Goal: Transaction & Acquisition: Obtain resource

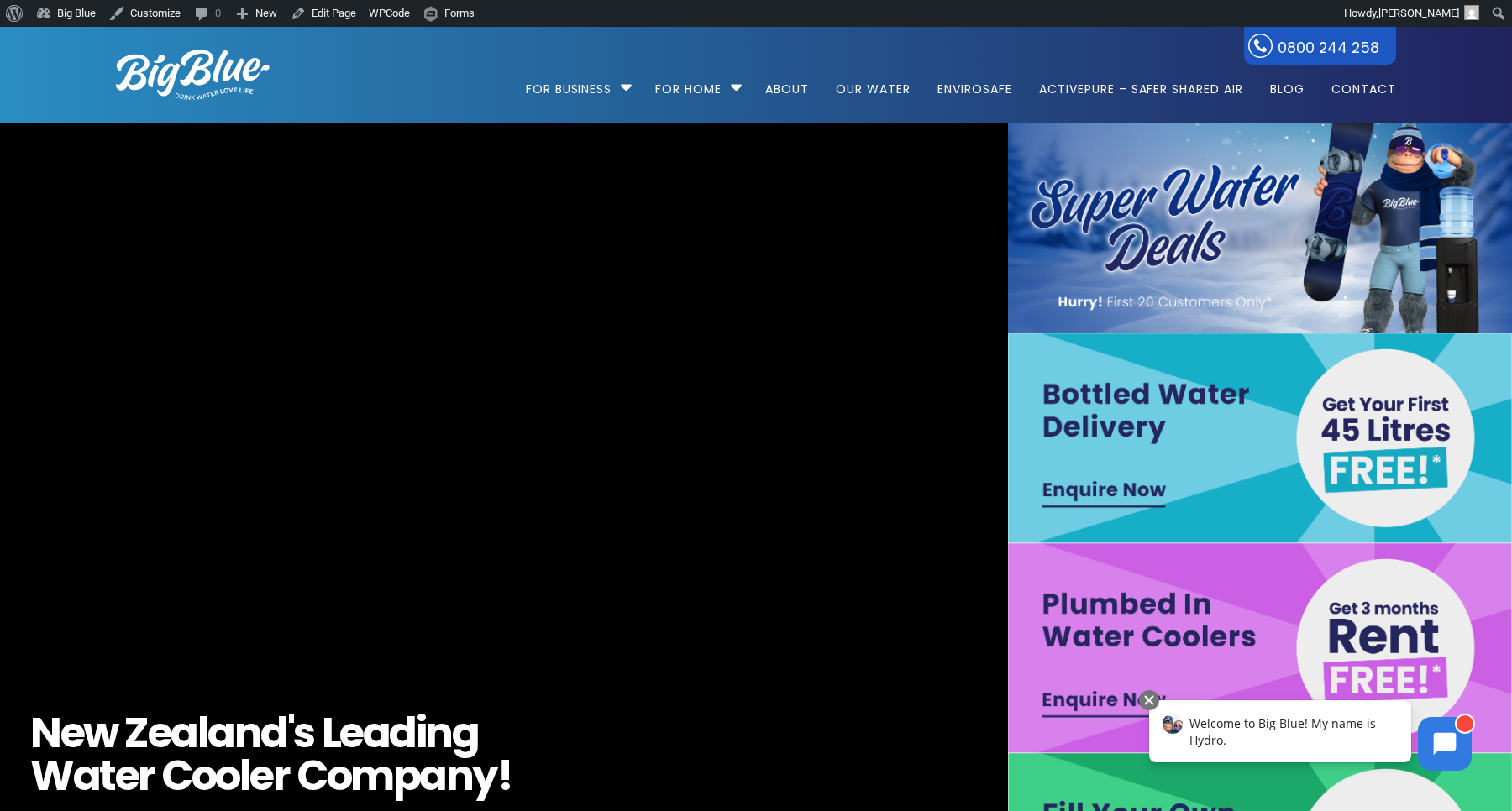
click at [1356, 732] on div "Welcome to Big Blue! My name is Hydro." at bounding box center [1281, 731] width 263 height 62
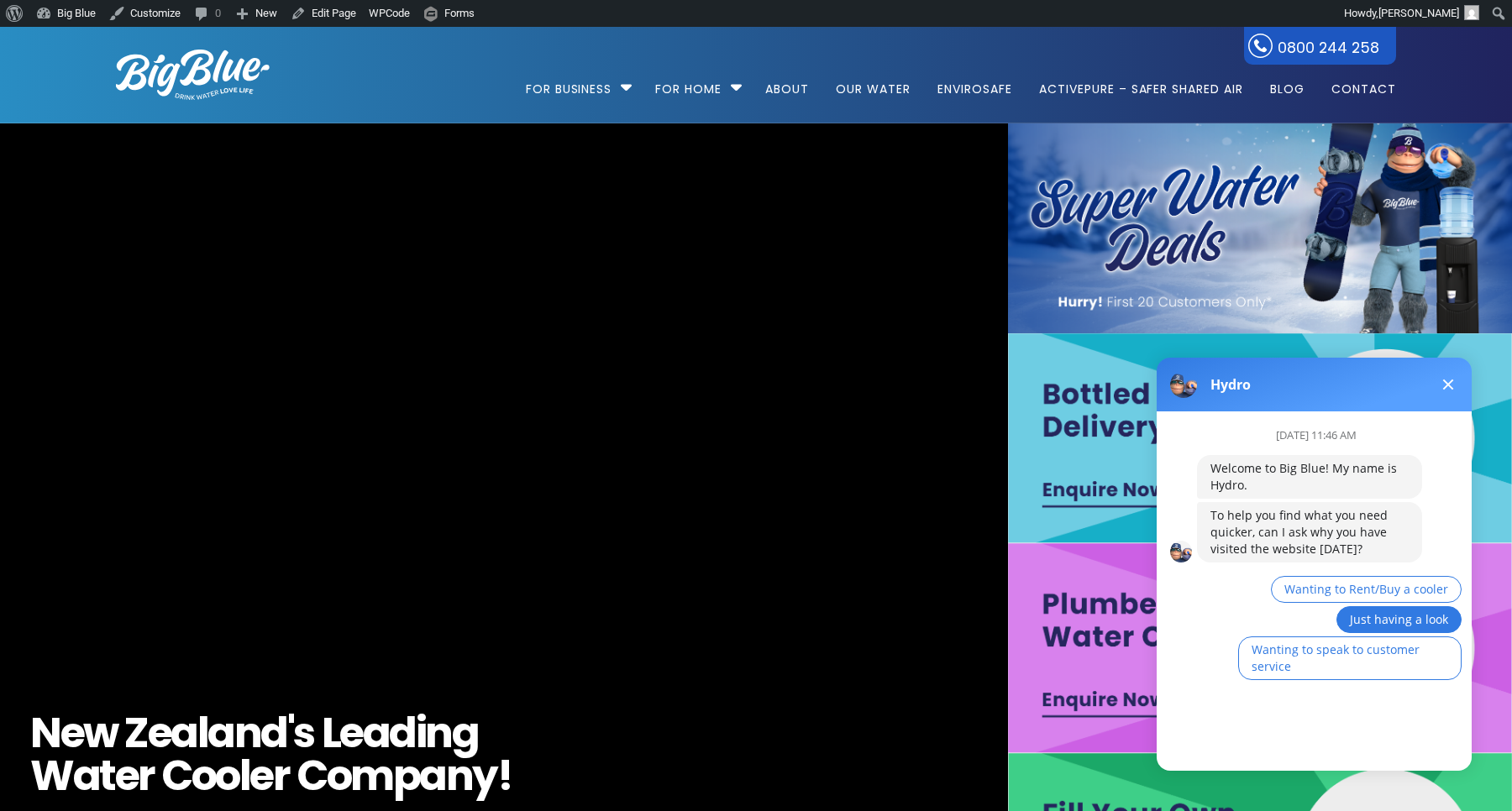
click at [1377, 614] on span "Just having a look" at bounding box center [1399, 619] width 98 height 16
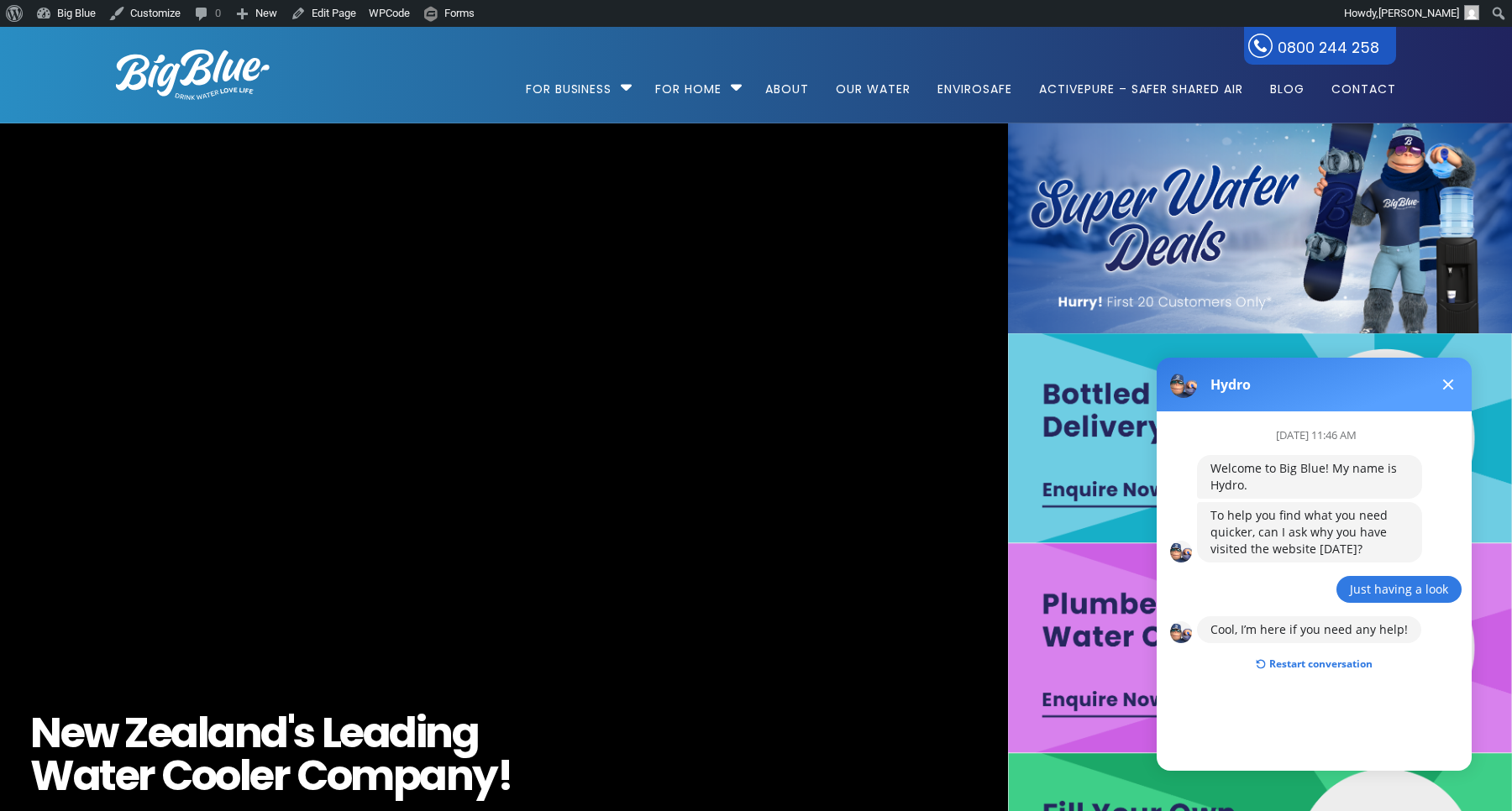
click at [1321, 656] on button "Restart conversation" at bounding box center [1314, 664] width 142 height 32
click at [1367, 587] on span "Wanting to Rent/Buy a cooler" at bounding box center [1366, 589] width 164 height 16
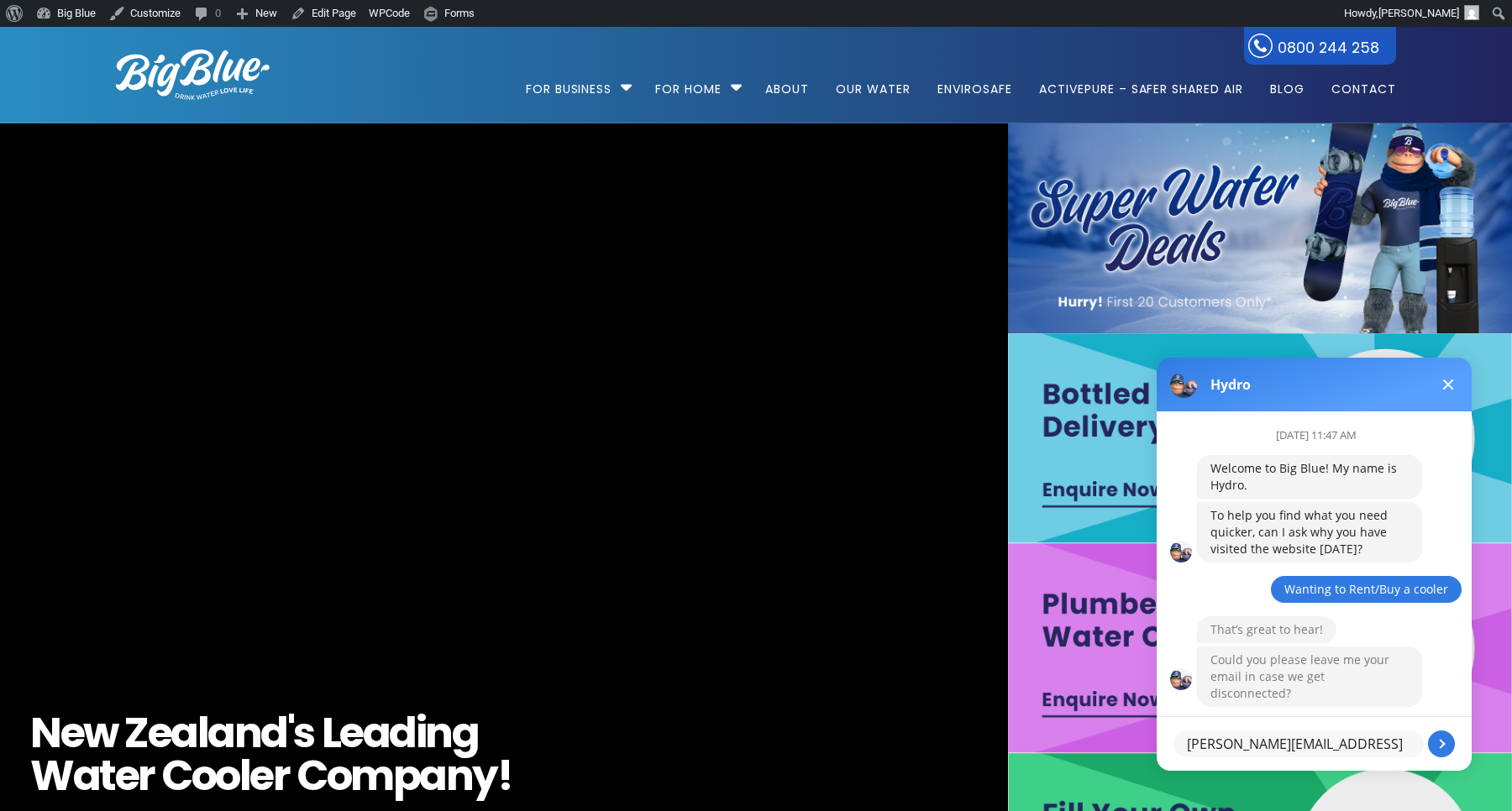
type textarea "dan+test@gooddigital.co.nz"
click at [1440, 741] on body at bounding box center [1445, 744] width 74 height 74
click at [1440, 744] on body at bounding box center [1445, 744] width 74 height 74
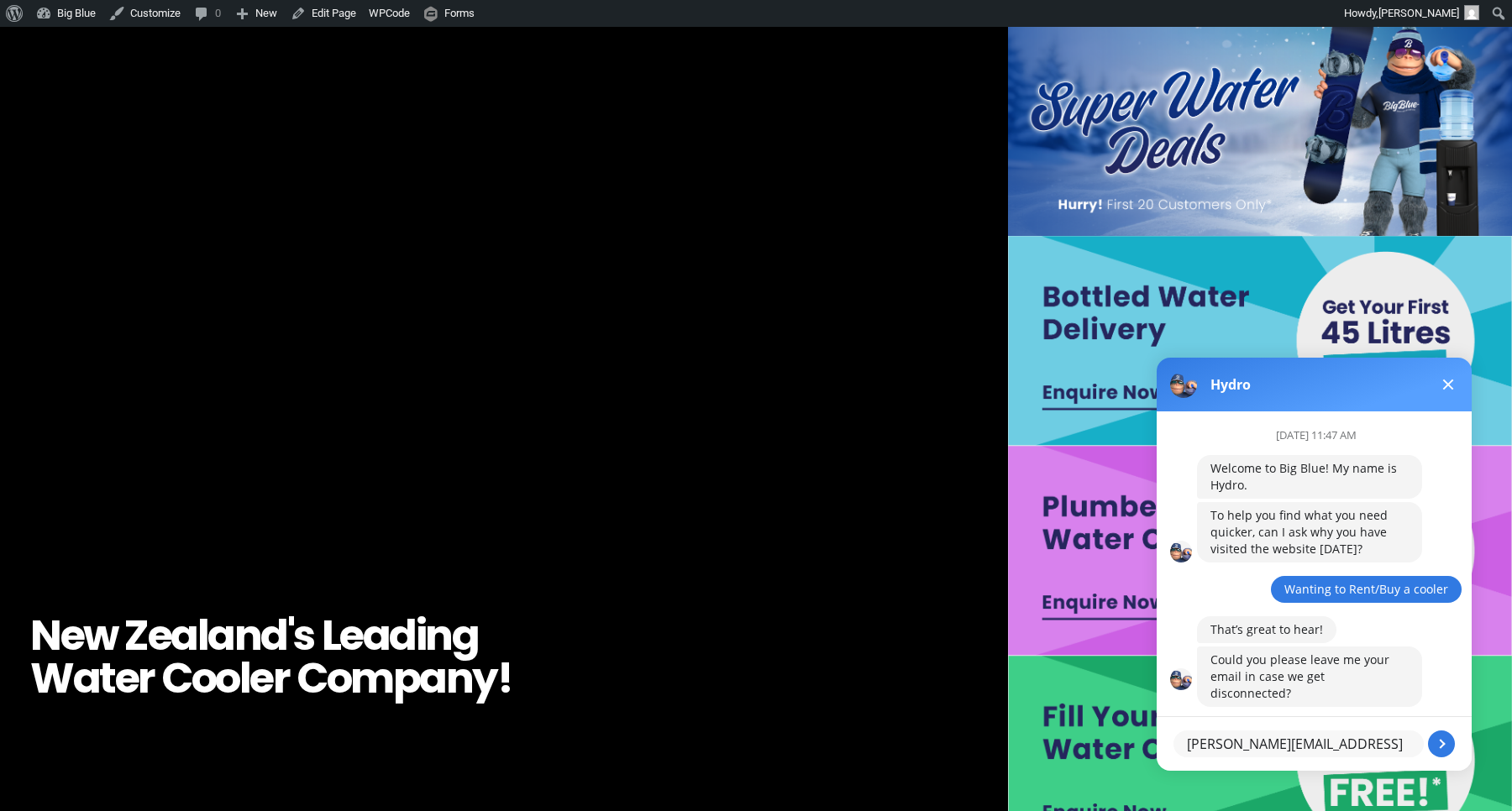
scroll to position [98, 0]
drag, startPoint x: 1363, startPoint y: 745, endPoint x: 1372, endPoint y: 744, distance: 9.1
click at [1365, 745] on textarea "dan+test@gooddigital.co.nz" at bounding box center [1299, 745] width 251 height 27
drag, startPoint x: 1371, startPoint y: 744, endPoint x: 2277, endPoint y: 1078, distance: 965.6
click html "Hydro August 14th at 11:47 AM Welcome to Big Blue! My name is Hydro. To help yo…"
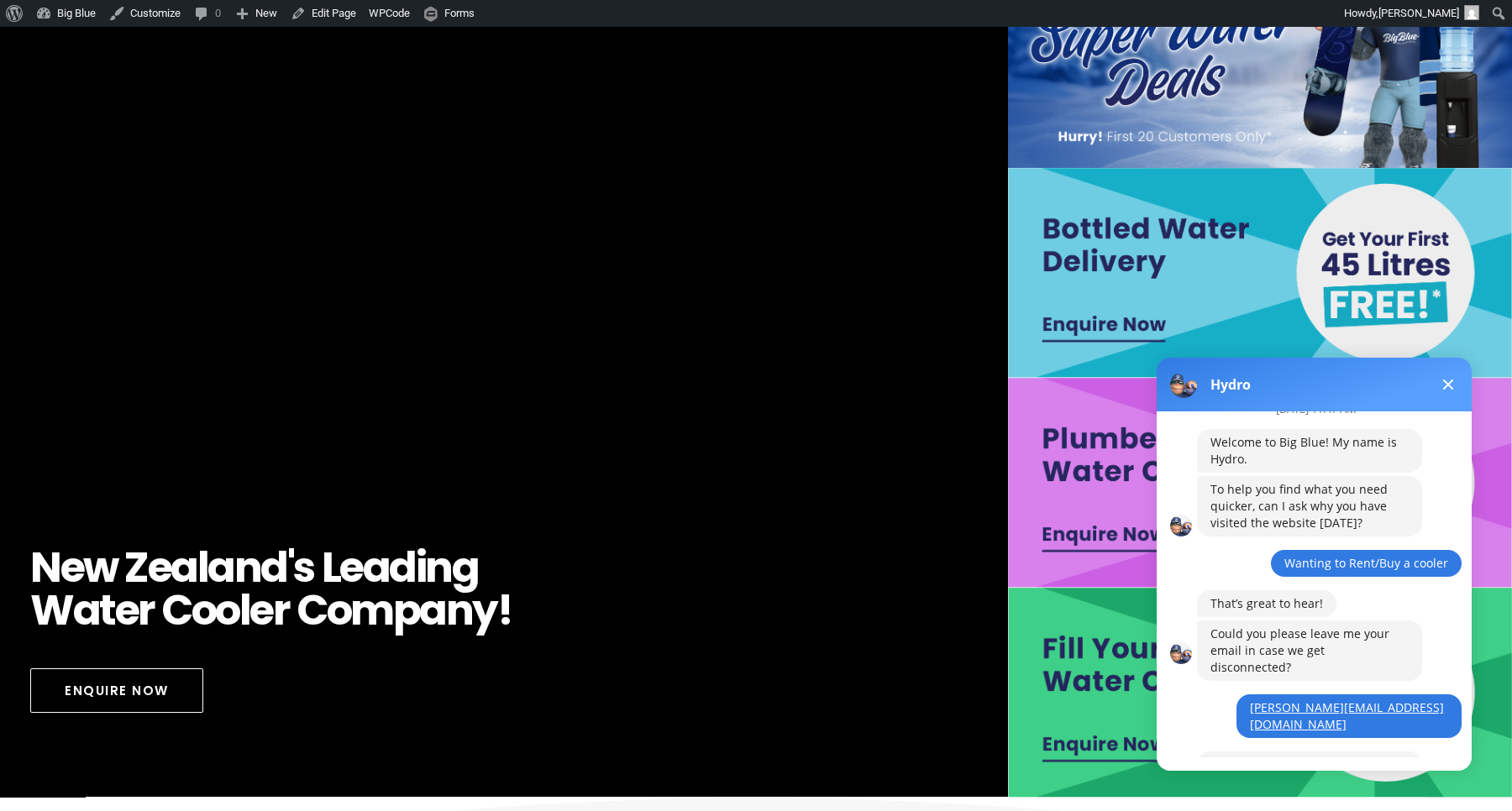
scroll to position [99, 0]
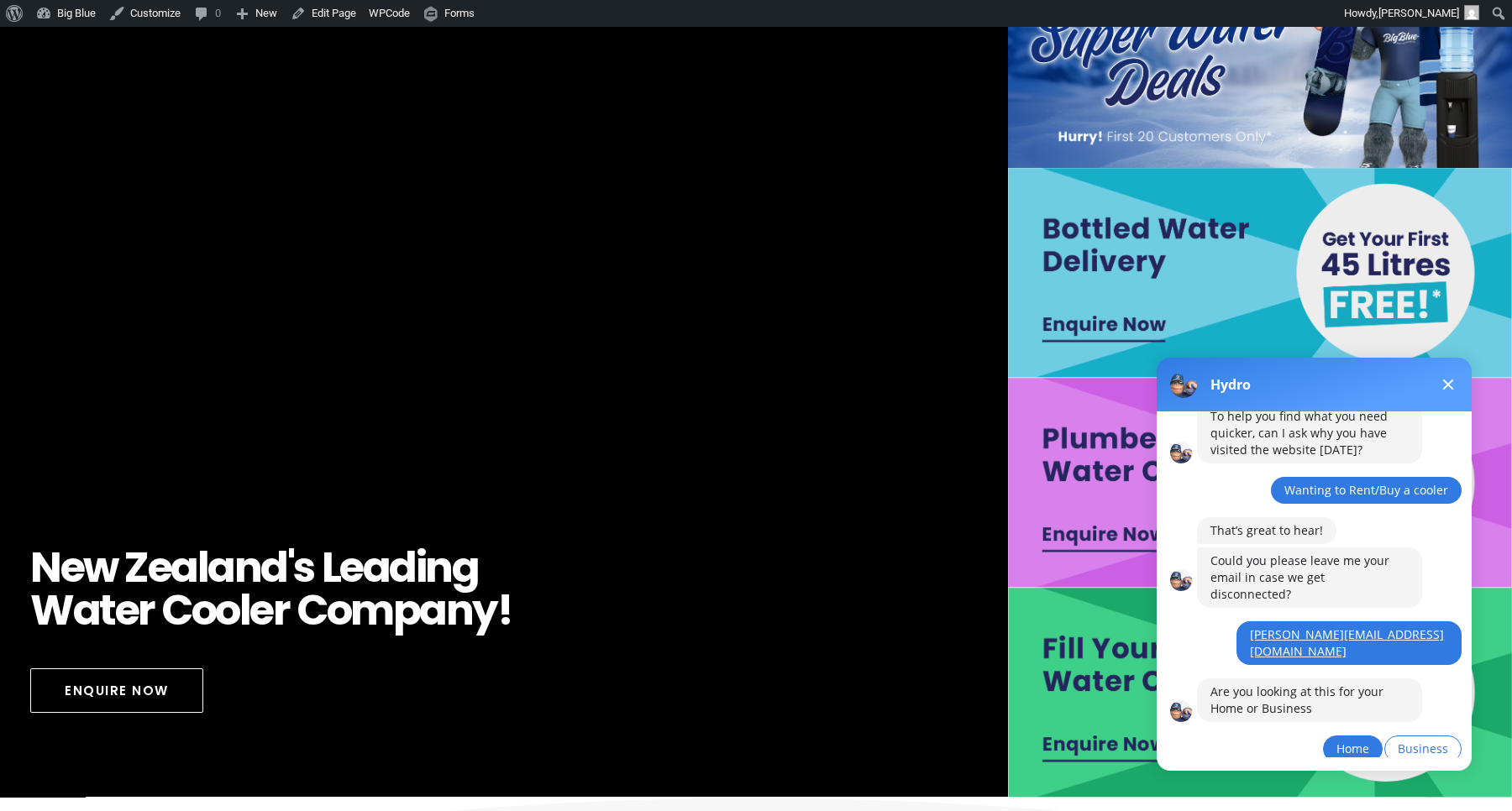
click at [1353, 740] on span "Home" at bounding box center [1353, 748] width 32 height 16
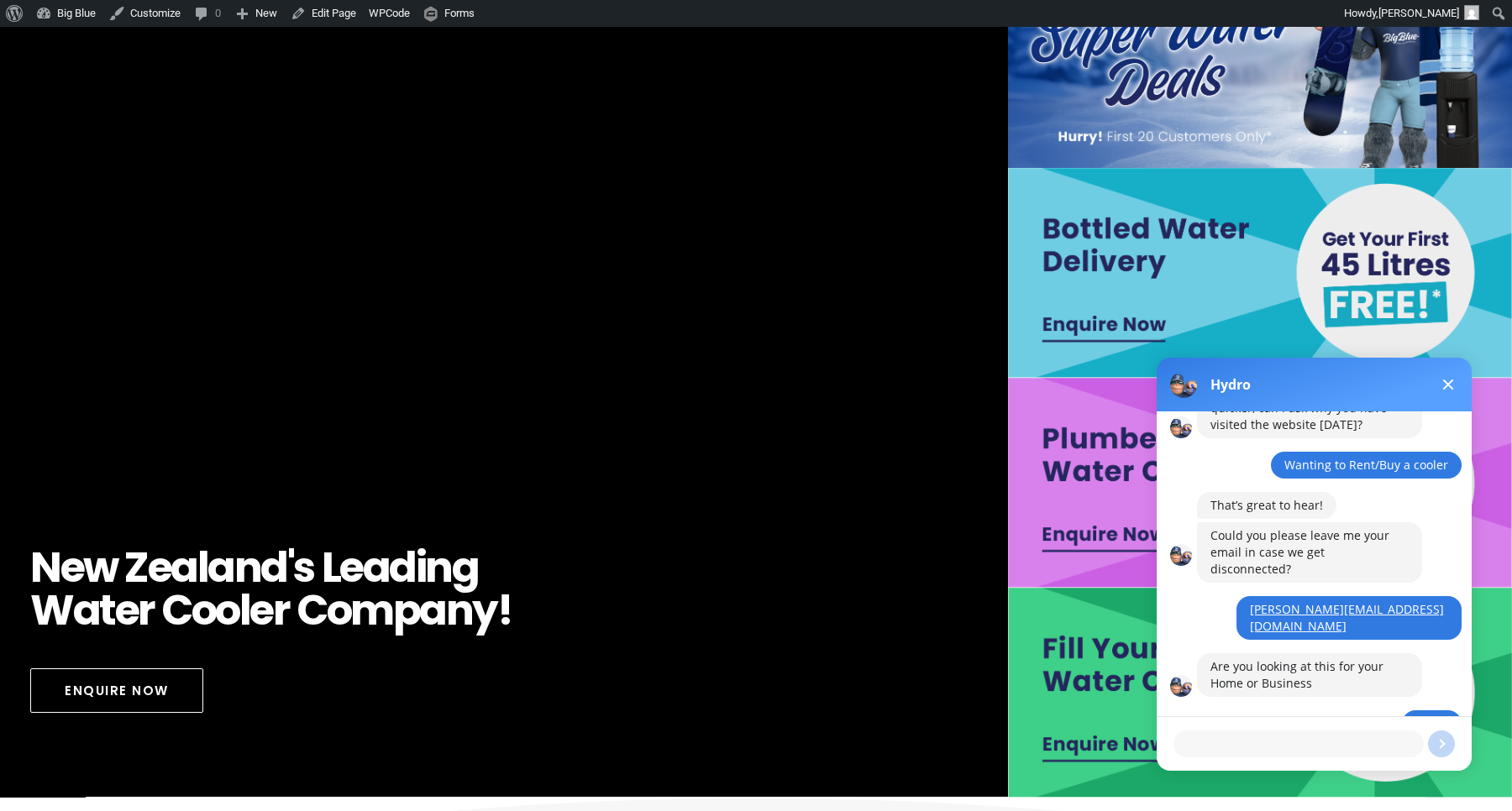
scroll to position [164, 0]
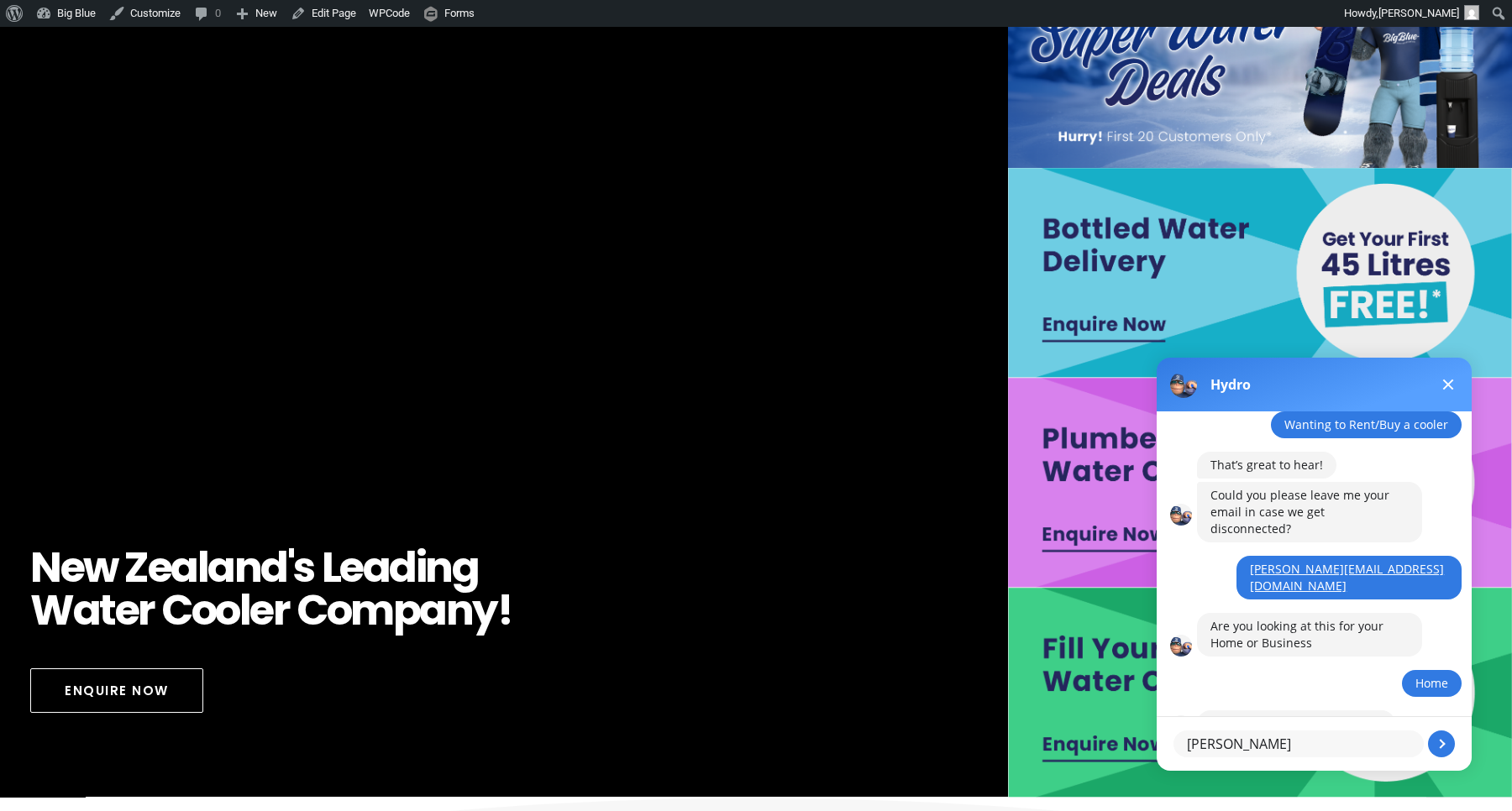
type textarea "Dan"
click at [1439, 741] on body at bounding box center [1445, 744] width 74 height 74
click at [1350, 737] on textarea "Dan" at bounding box center [1299, 745] width 251 height 27
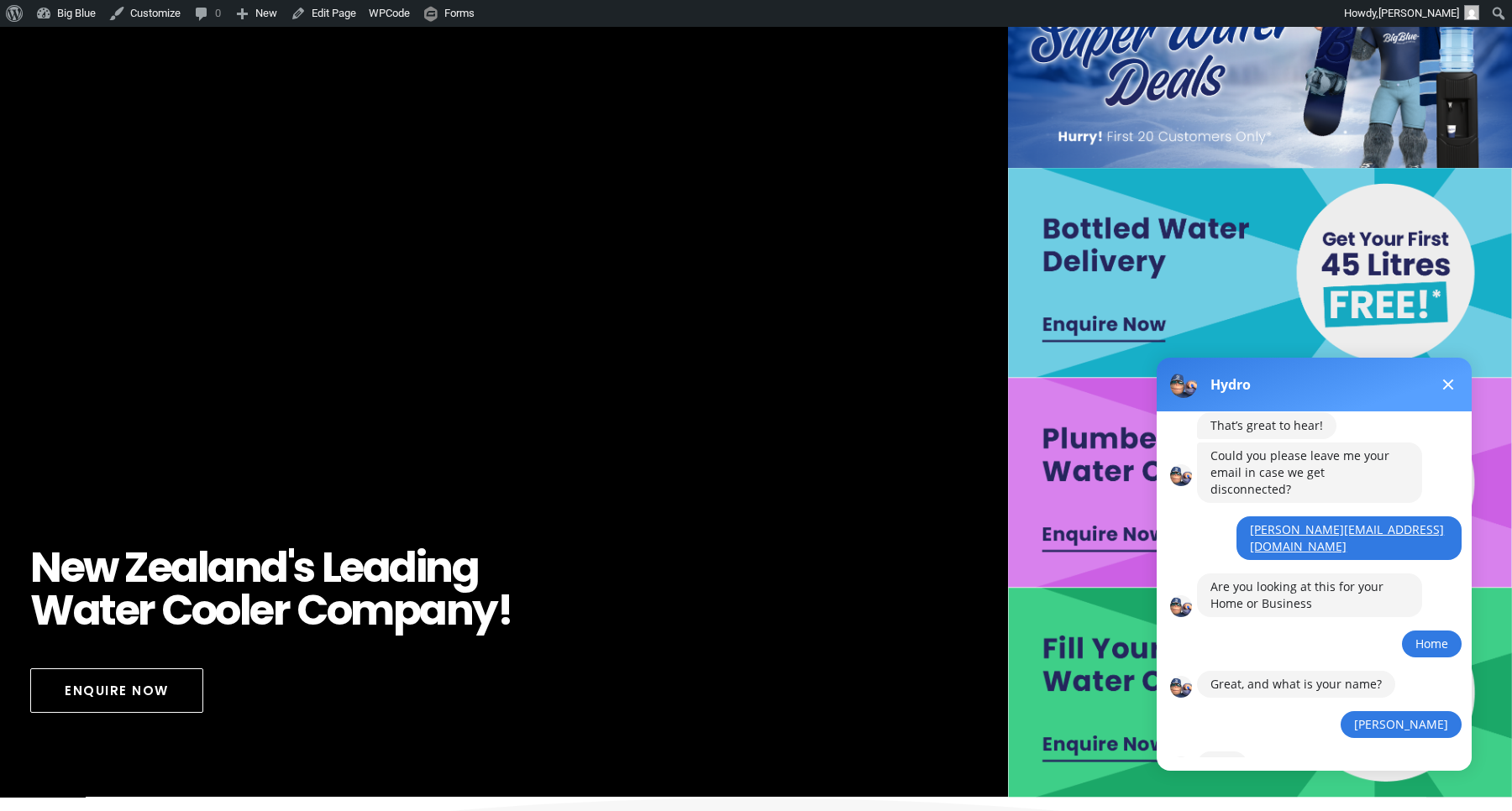
scroll to position [262, 0]
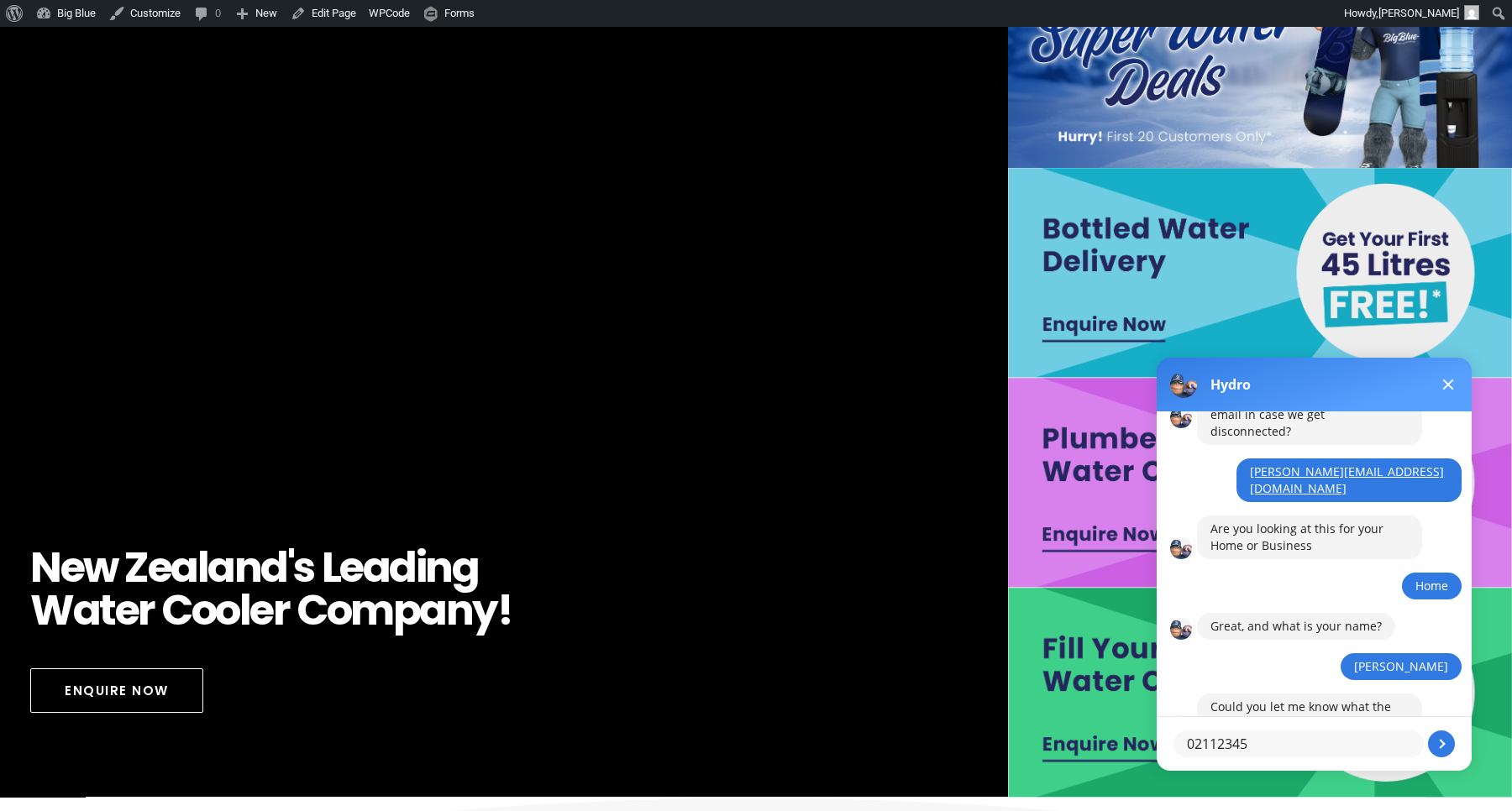
type textarea "021123456"
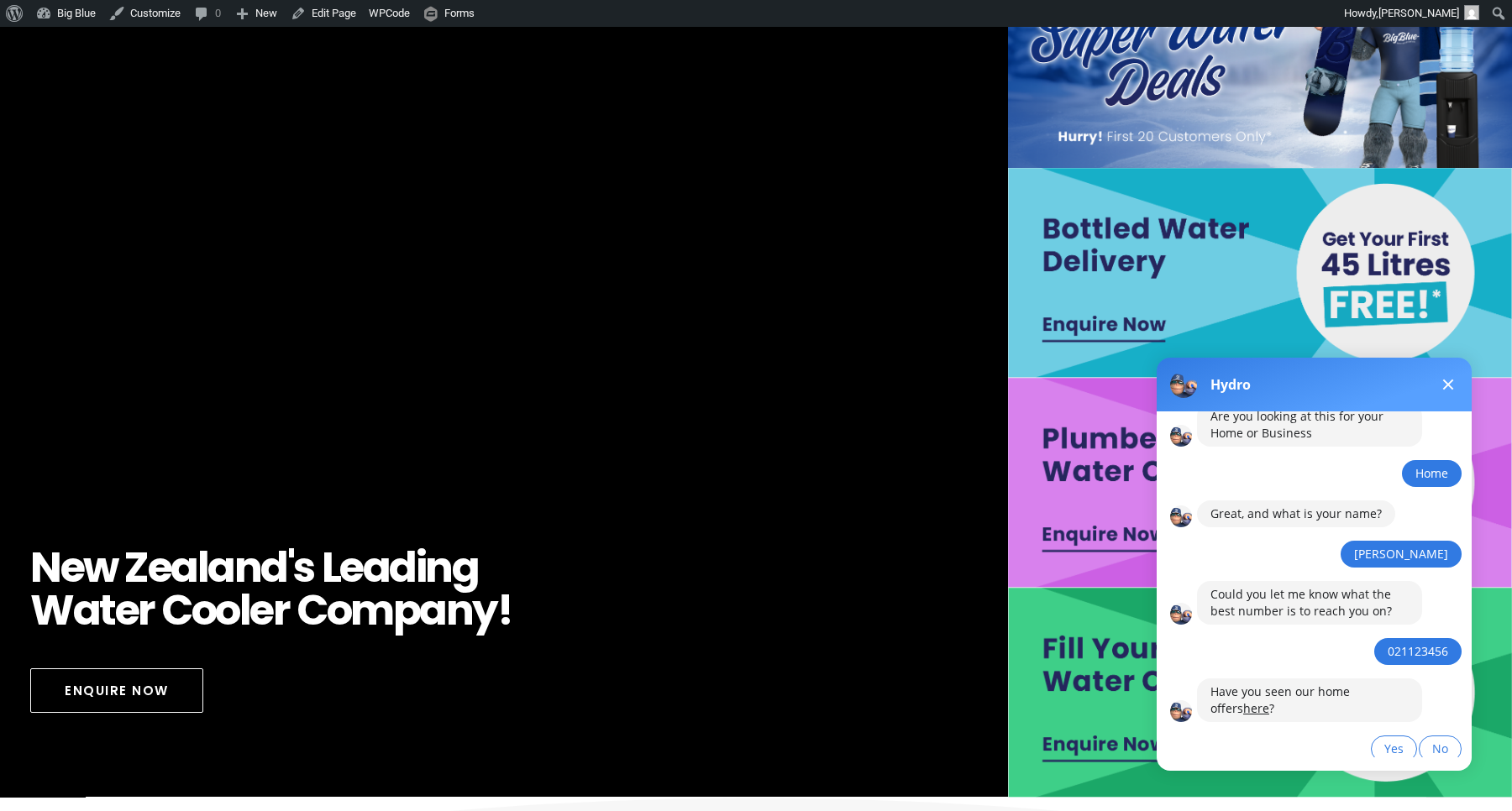
scroll to position [375, 0]
click at [1244, 700] on link "here" at bounding box center [1256, 708] width 26 height 16
click at [1400, 740] on span "Yes" at bounding box center [1394, 748] width 20 height 16
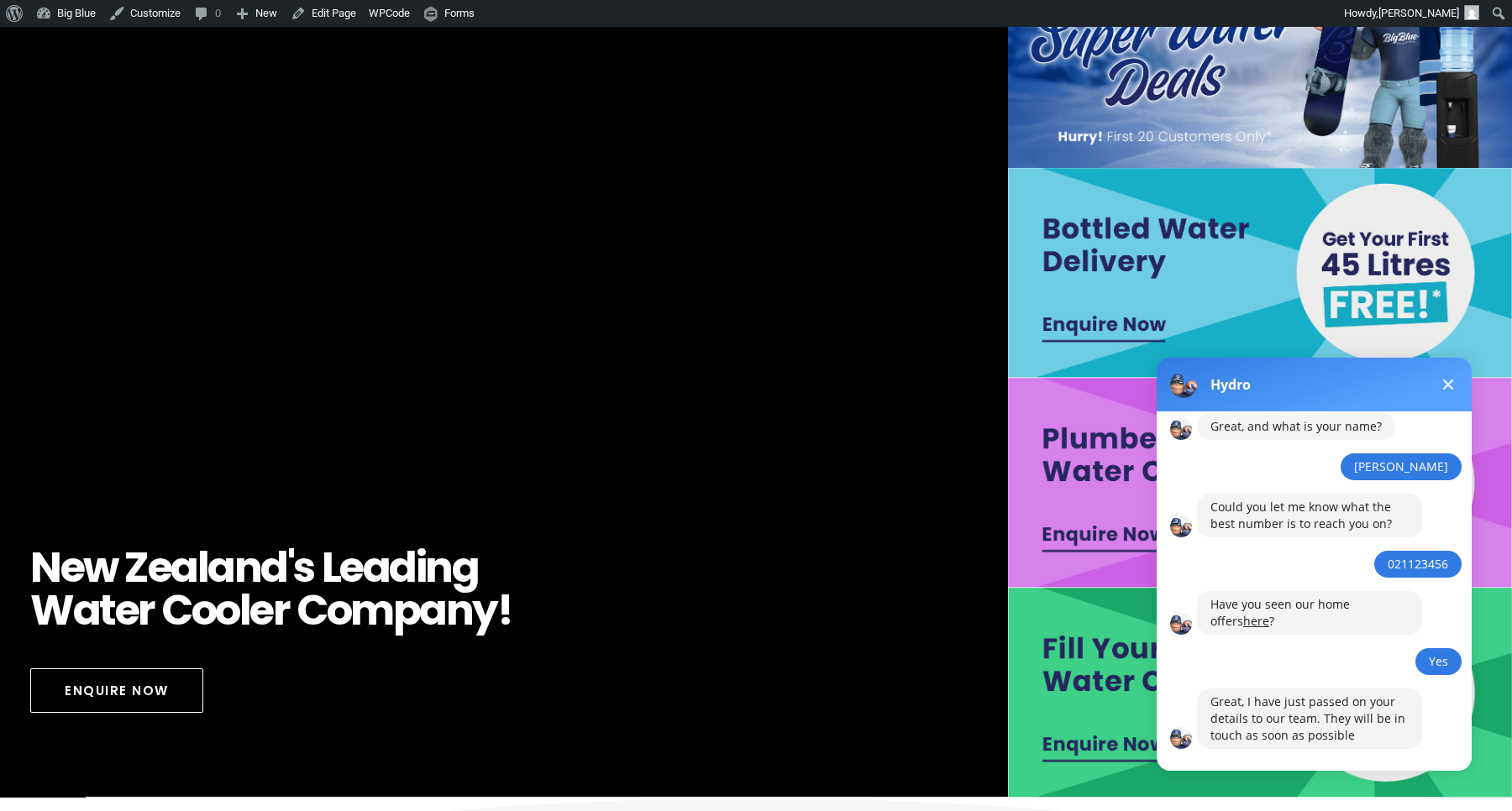
scroll to position [462, 0]
click at [1327, 693] on div "Great, I have just passed on your details to our team. They will be in touch as…" at bounding box center [1309, 718] width 199 height 50
click at [1445, 676] on div "August 14th at 11:48 AM Welcome to Big Blue! My name is Hydro. To help you find…" at bounding box center [1335, 371] width 274 height 842
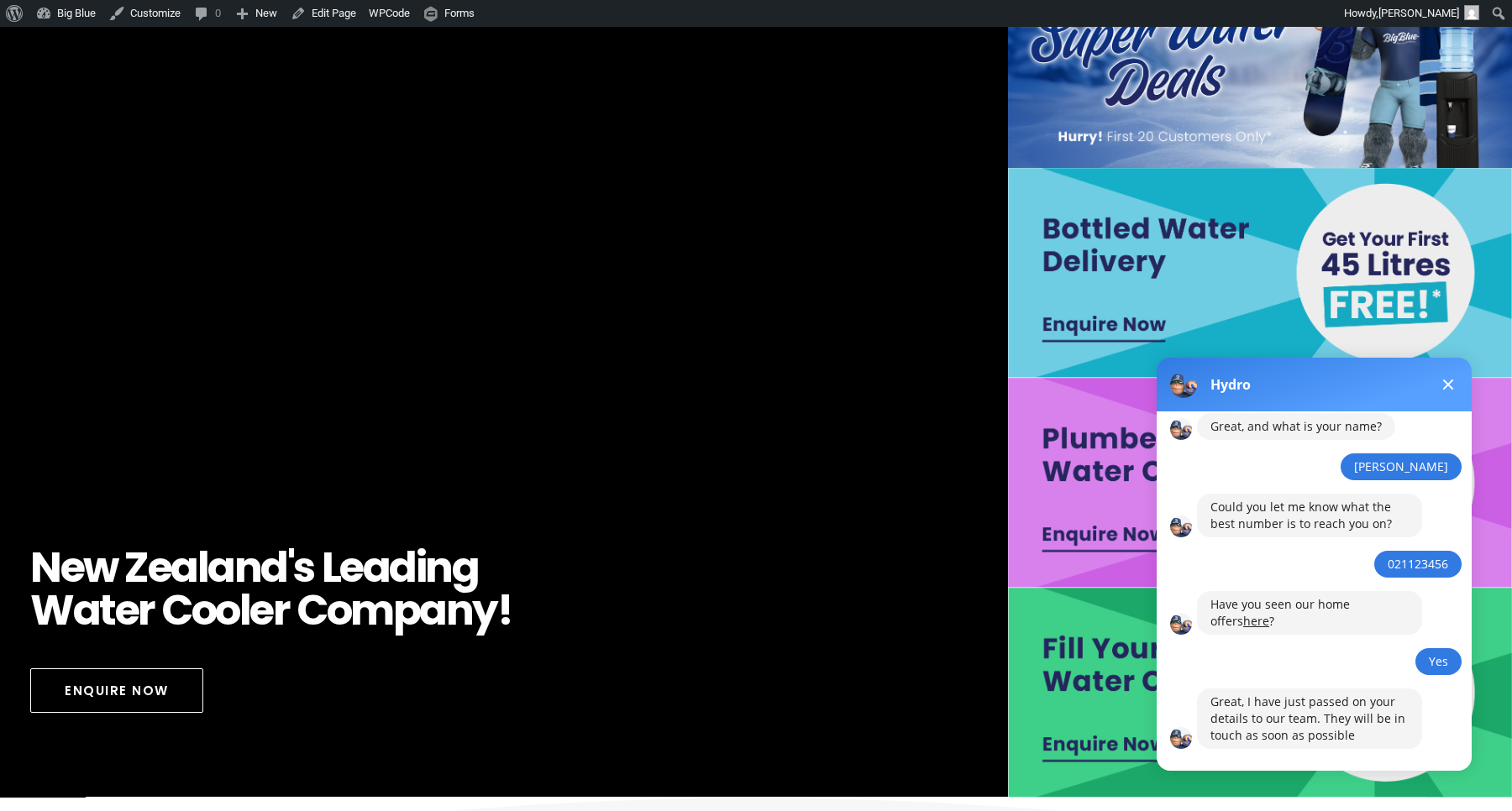
click at [1332, 754] on button "Restart conversation" at bounding box center [1314, 769] width 142 height 32
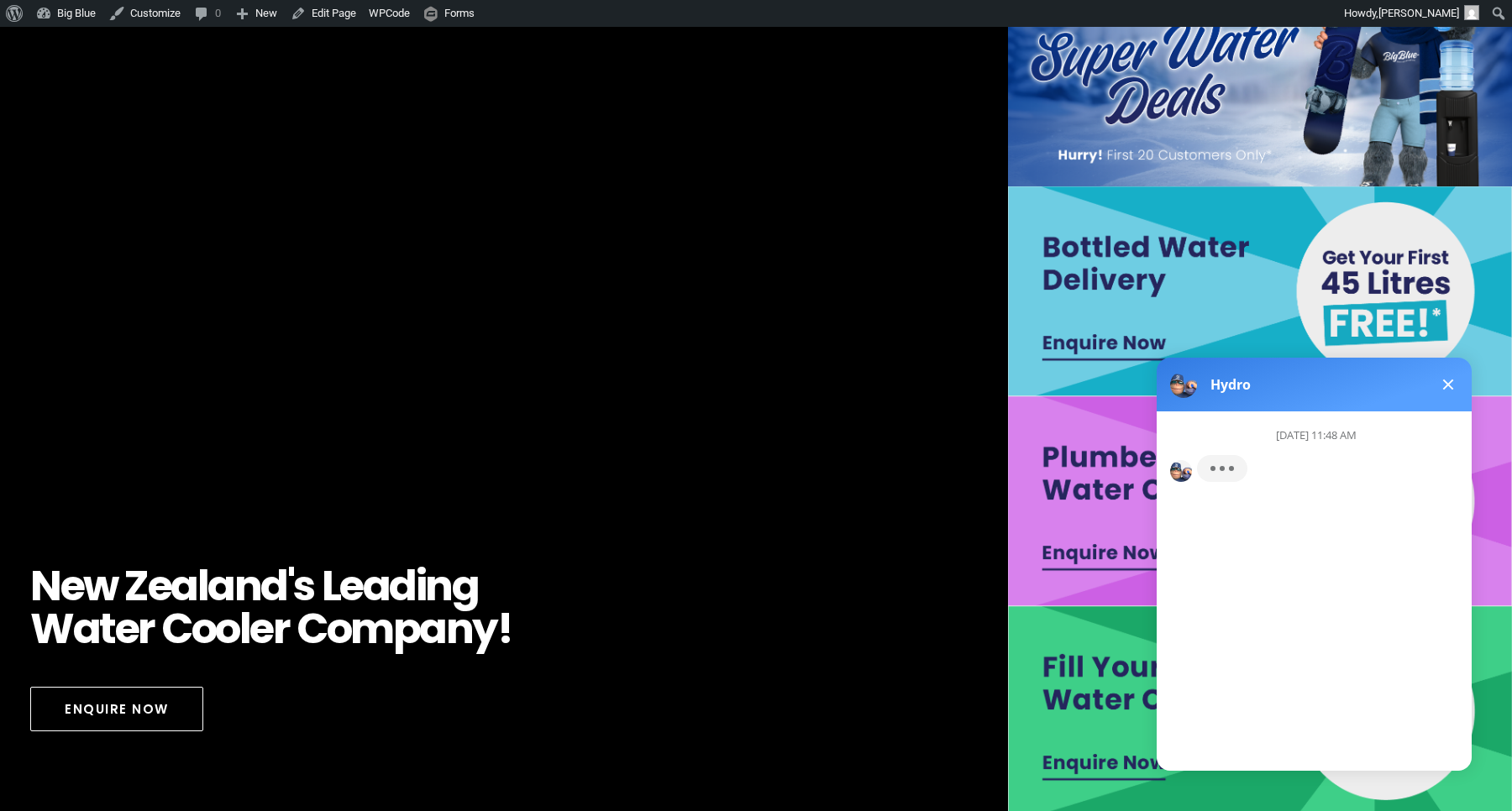
scroll to position [143, 0]
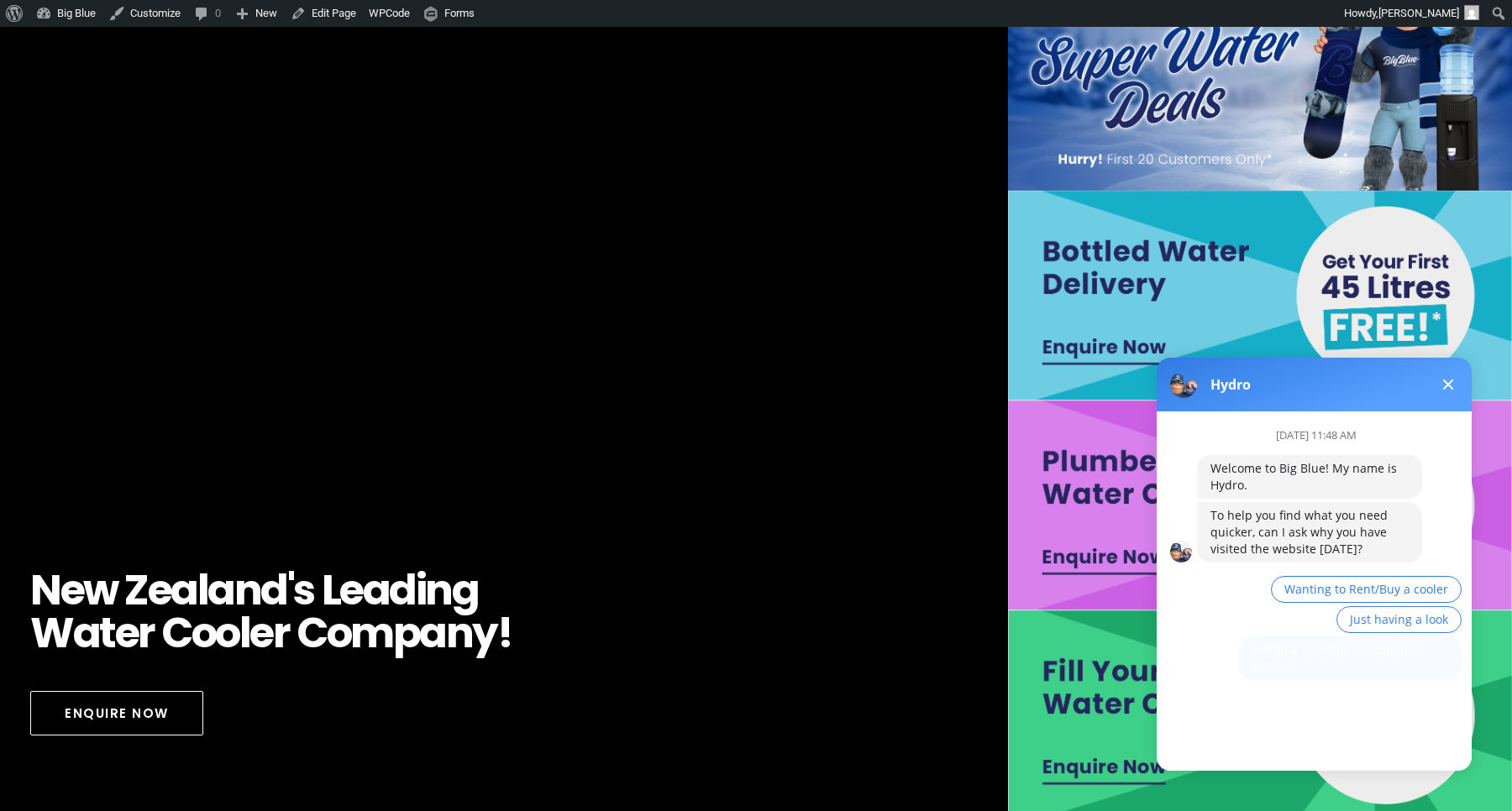
click at [1358, 653] on span "Wanting to speak to customer service" at bounding box center [1336, 658] width 168 height 32
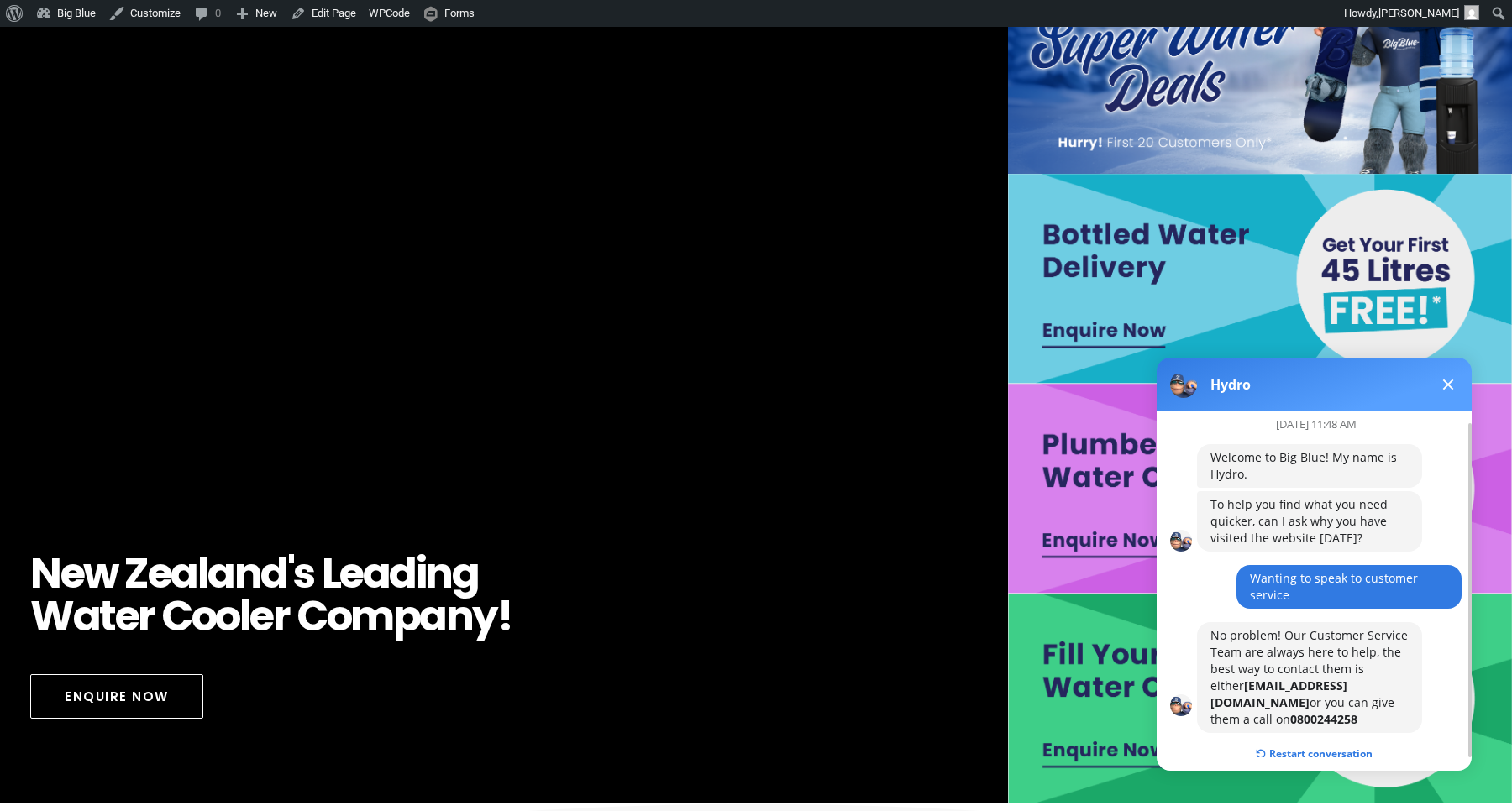
scroll to position [141, 0]
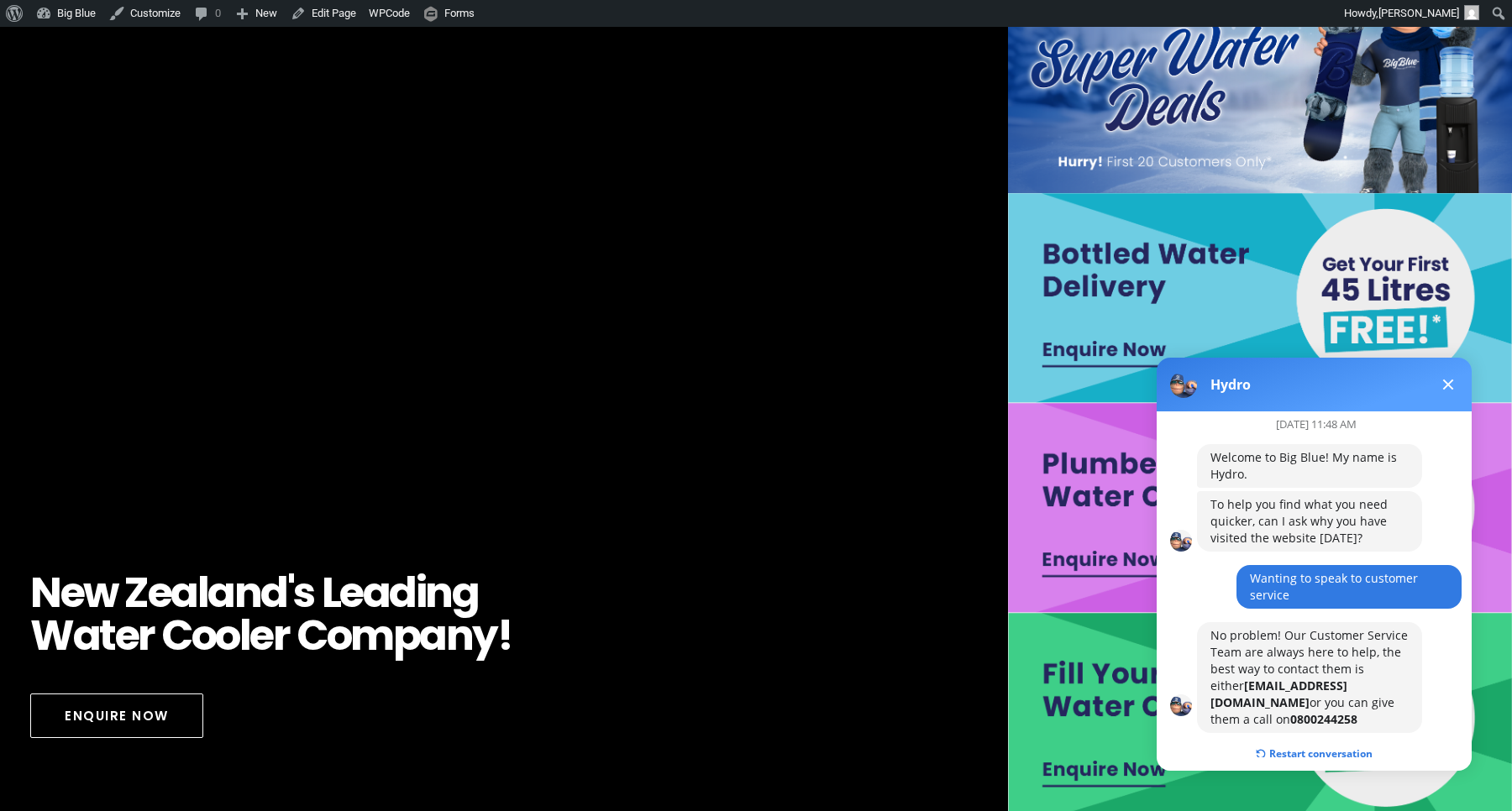
click at [1298, 738] on button "Restart conversation" at bounding box center [1314, 753] width 142 height 32
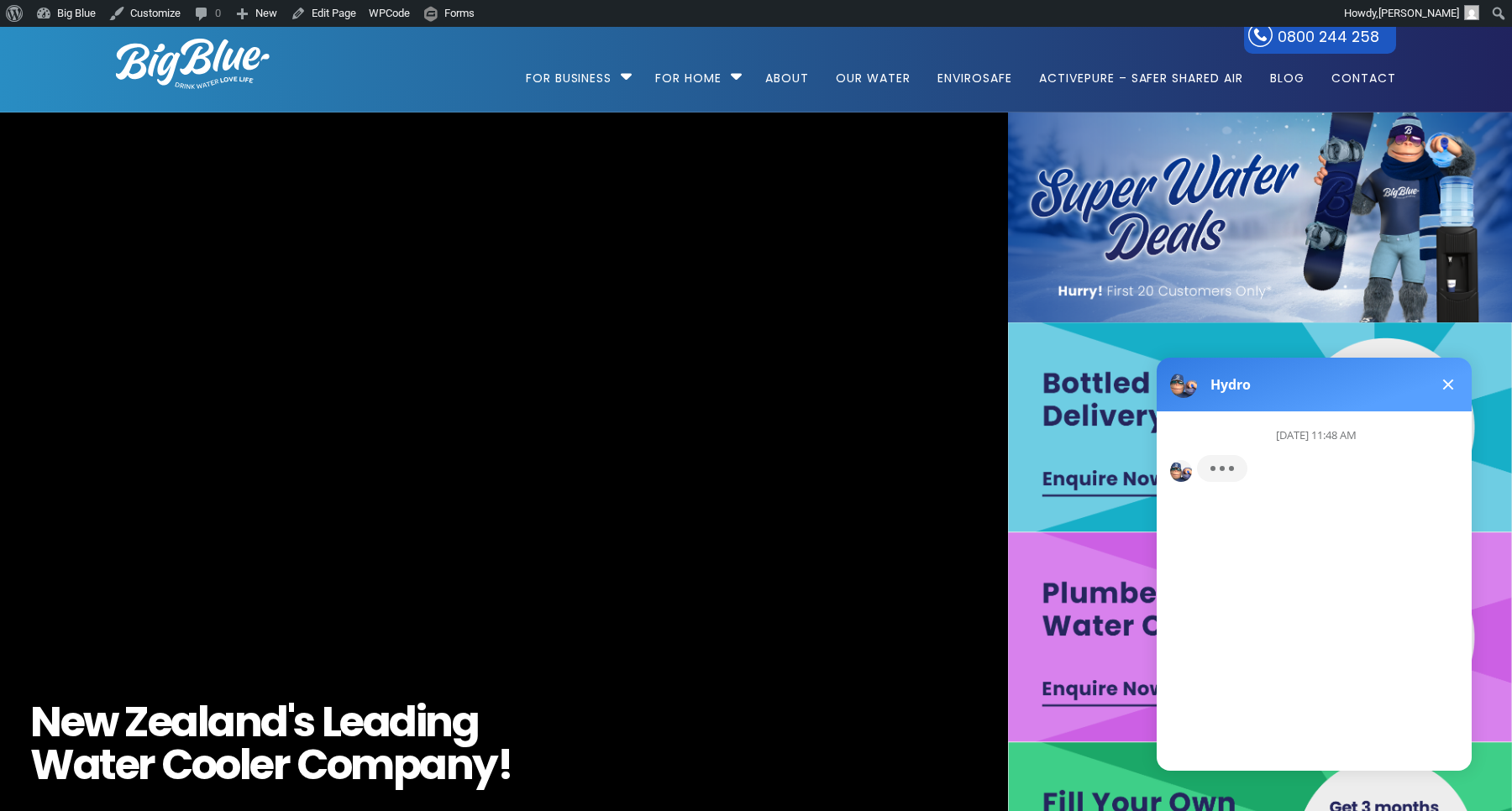
scroll to position [0, 0]
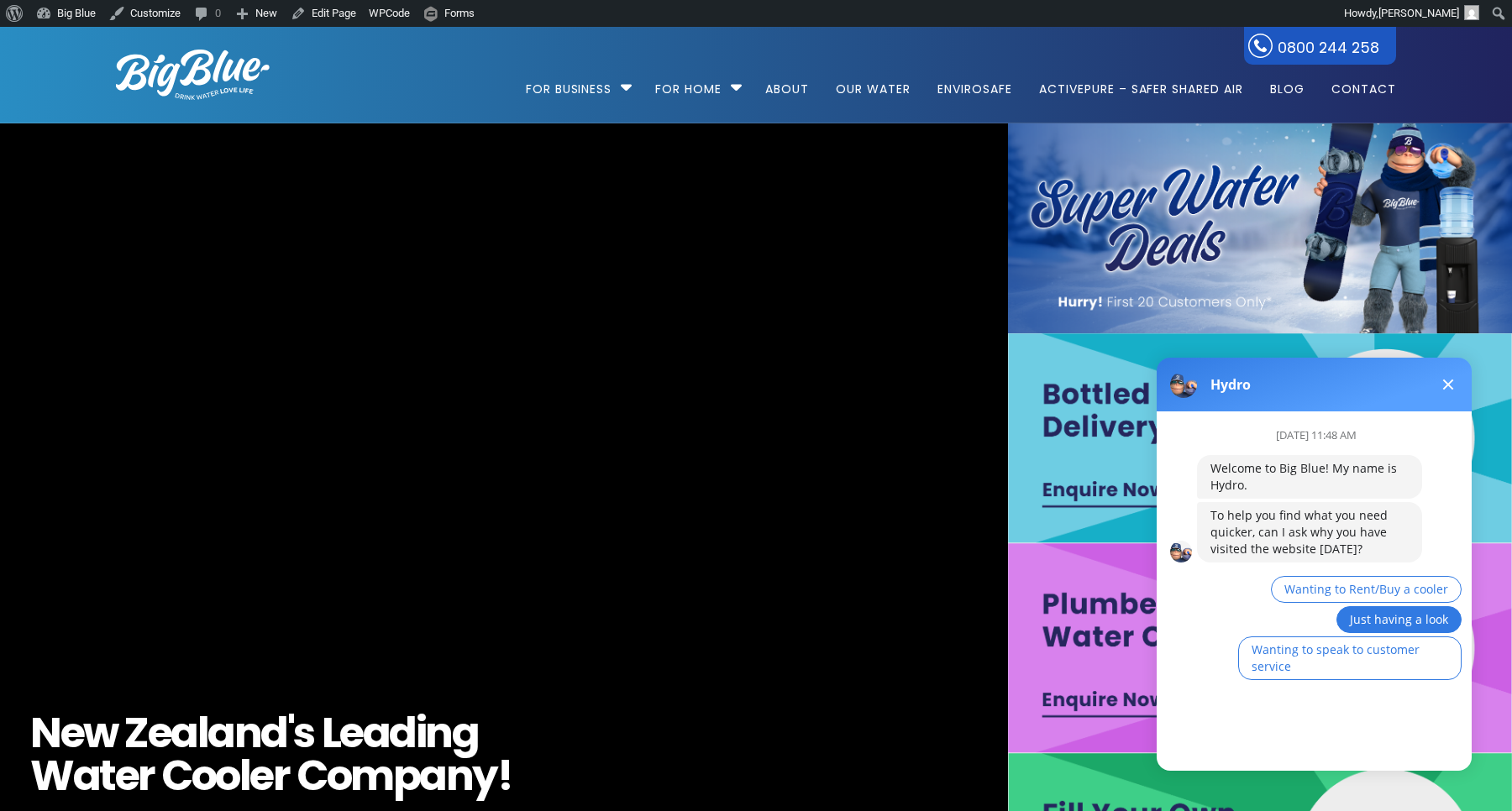
click at [1385, 619] on span "Just having a look" at bounding box center [1399, 619] width 98 height 16
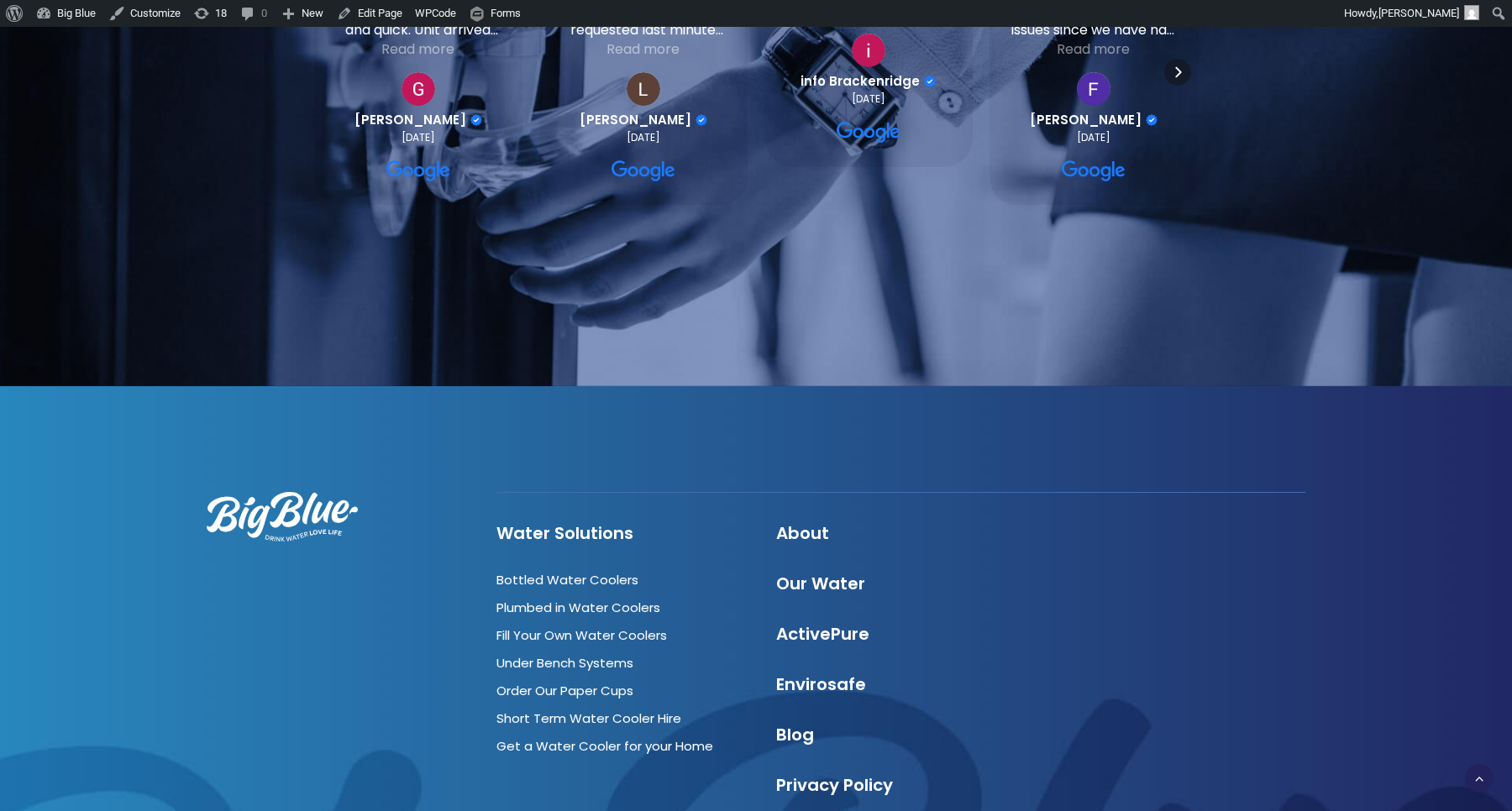
scroll to position [3146, 0]
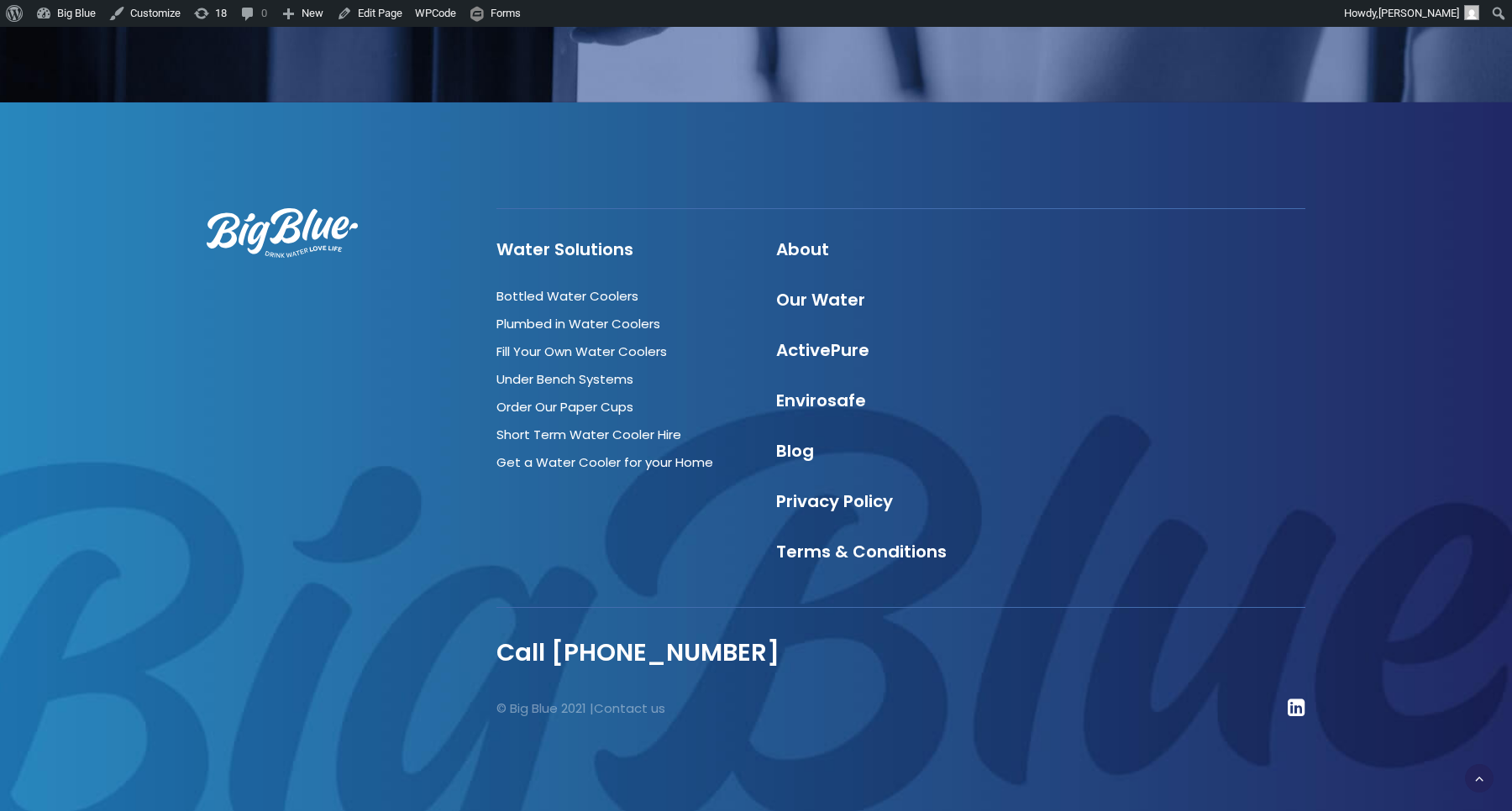
click at [1479, 780] on body at bounding box center [1445, 744] width 74 height 74
click html
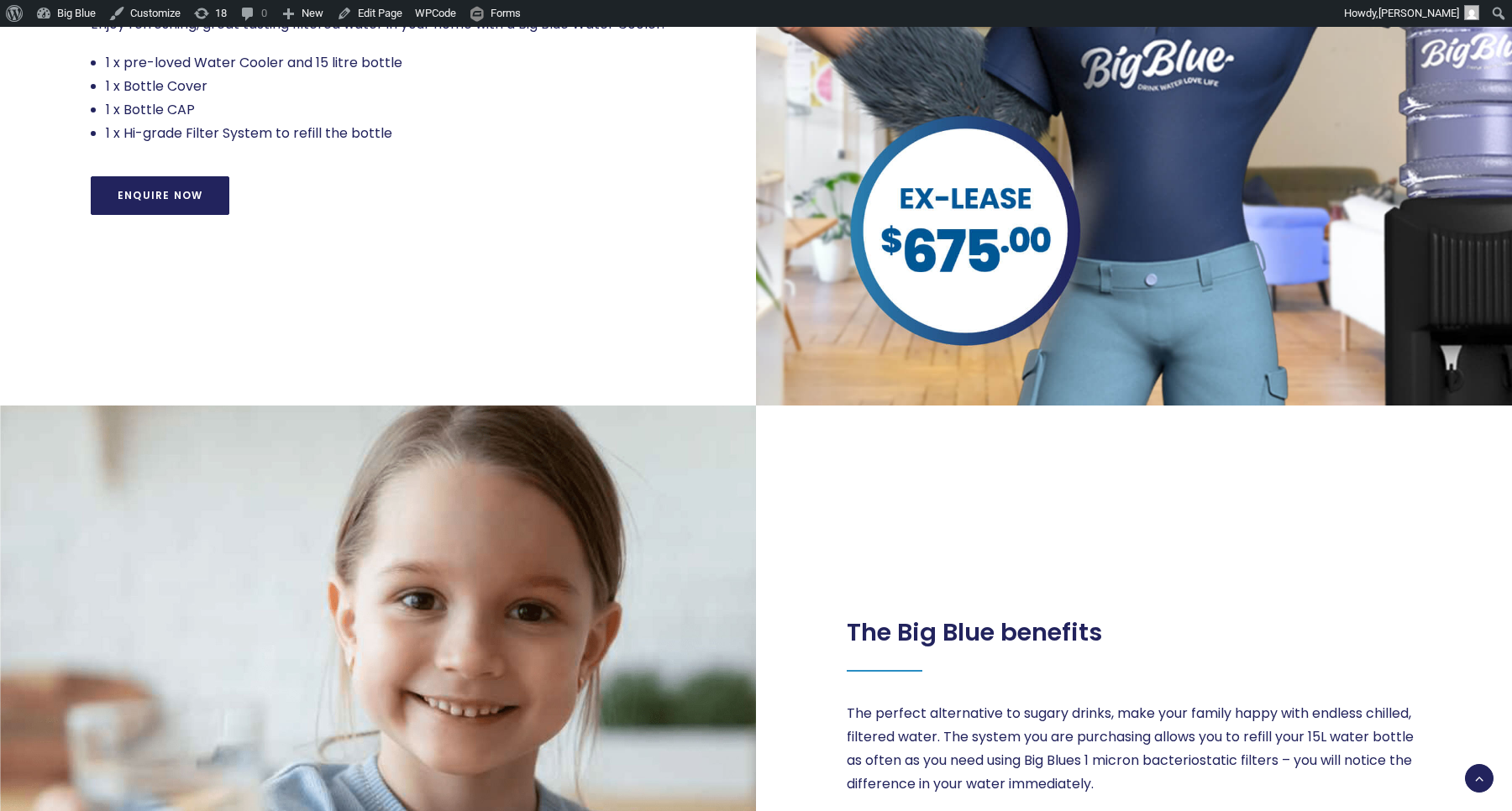
scroll to position [0, 0]
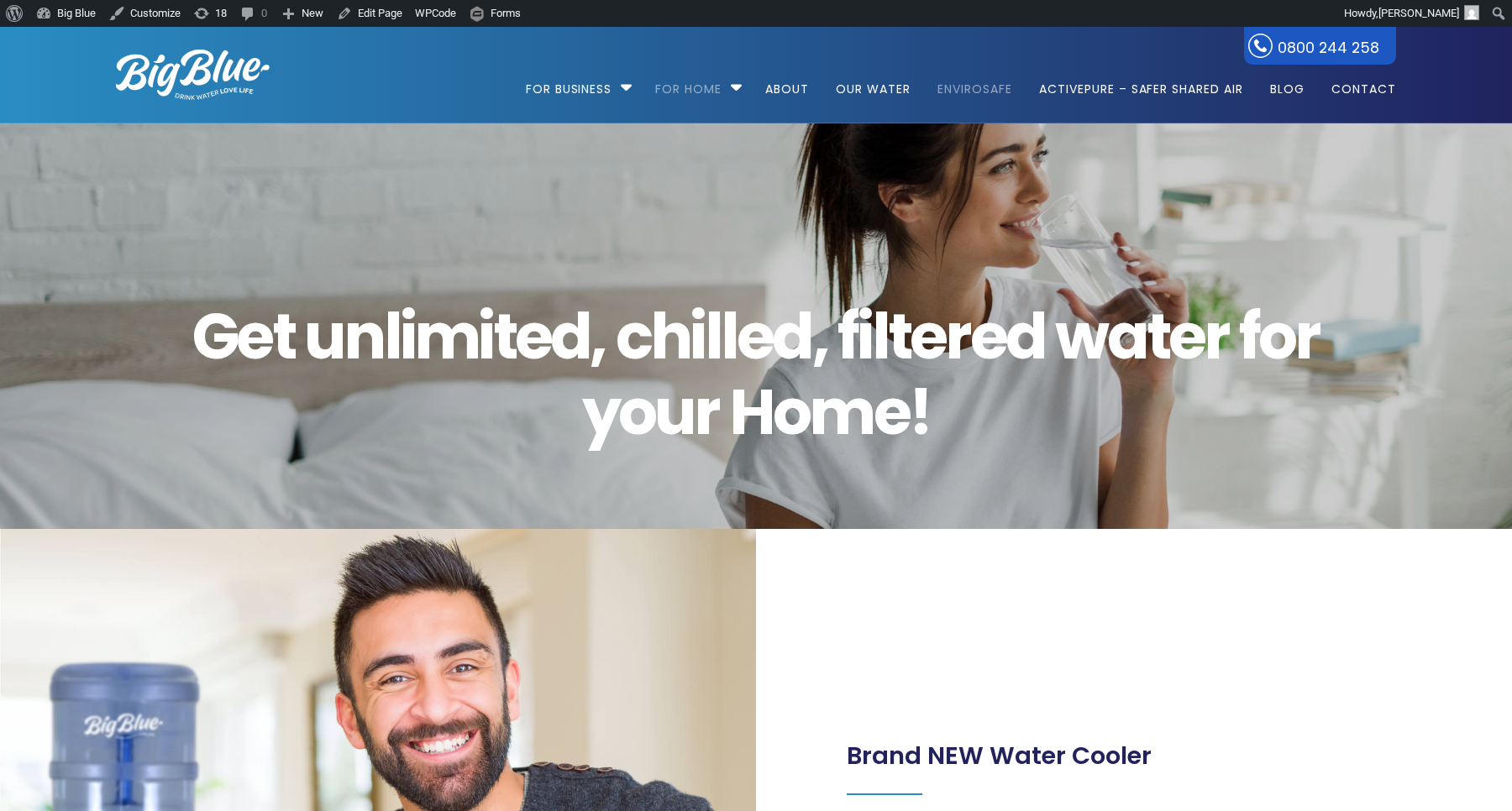
click at [976, 83] on link "EnviroSafe" at bounding box center [974, 81] width 98 height 108
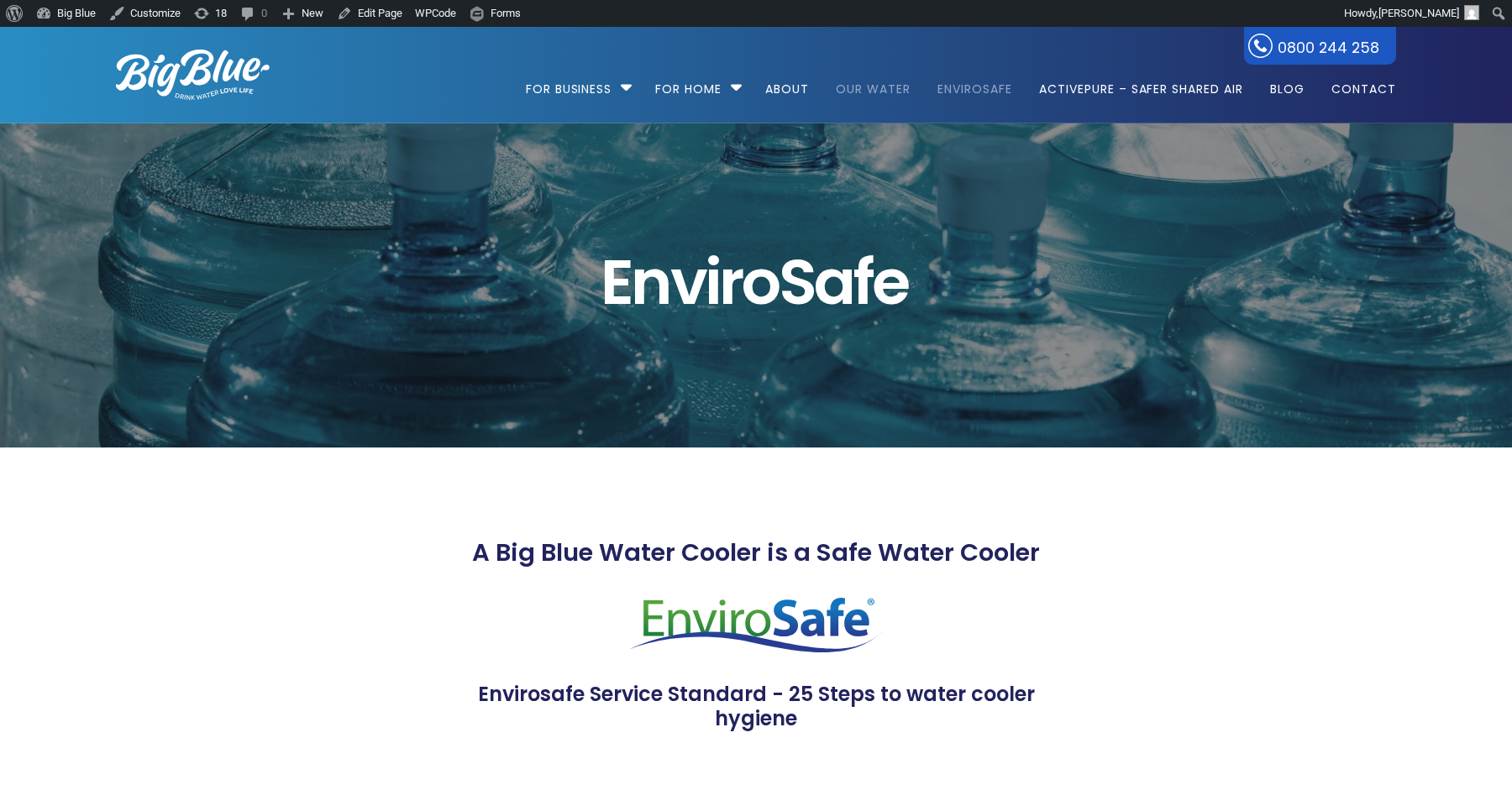
click at [850, 84] on link "Our Water" at bounding box center [873, 81] width 98 height 108
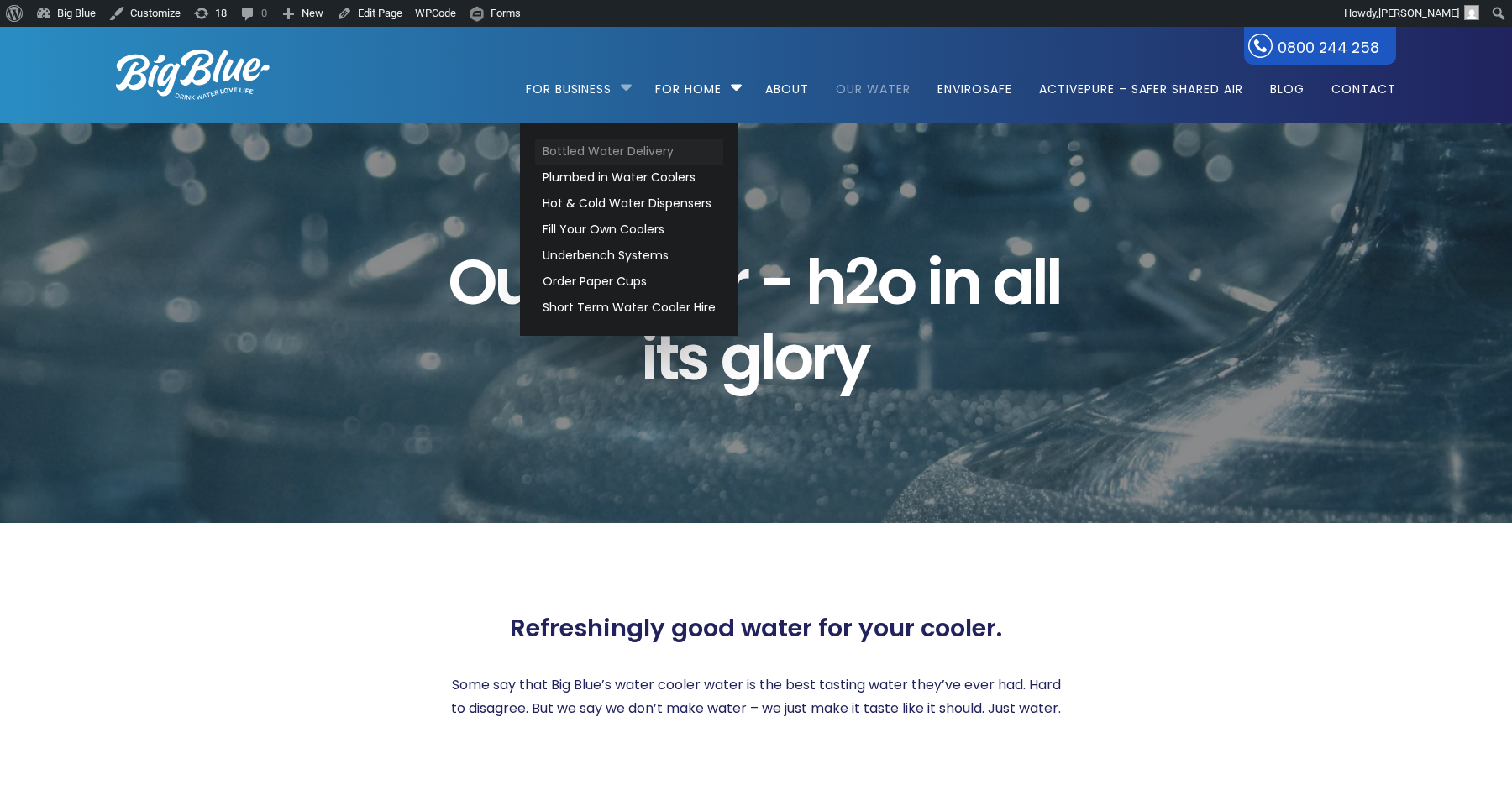
click at [579, 146] on link "Bottled Water Delivery" at bounding box center [629, 152] width 188 height 26
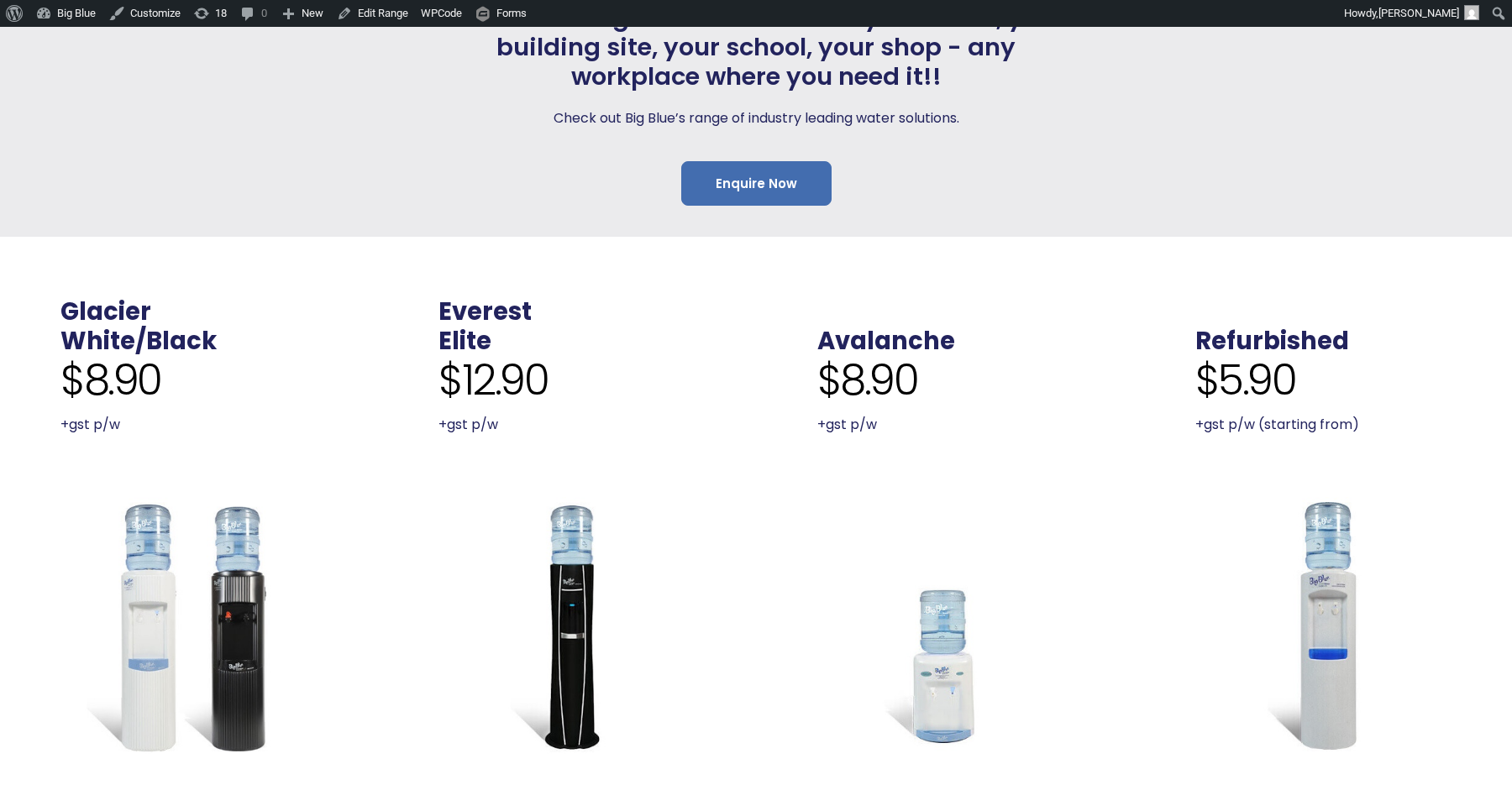
click at [737, 176] on link "Enquire Now" at bounding box center [756, 183] width 150 height 44
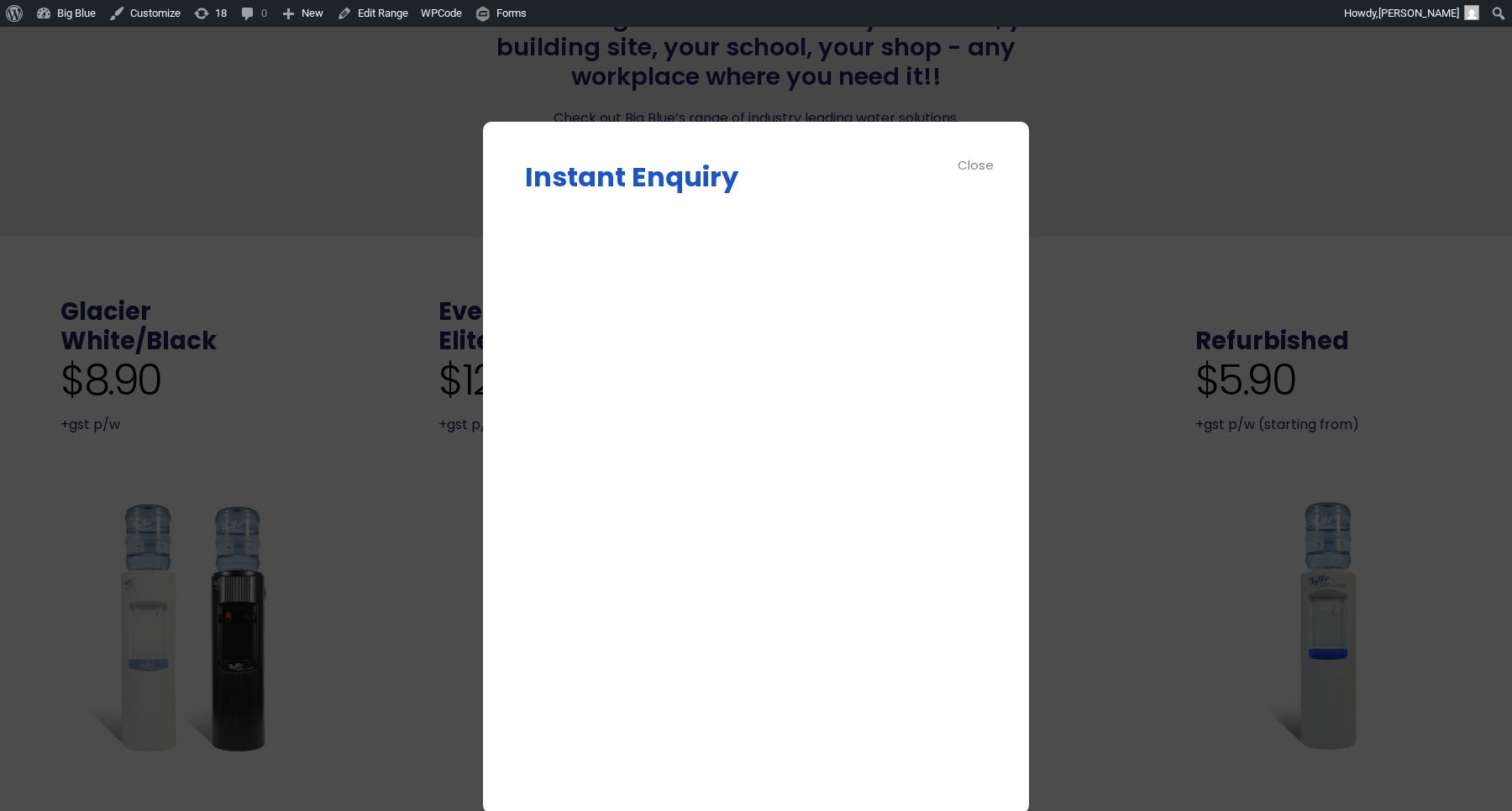
click at [984, 165] on div "Close" at bounding box center [977, 164] width 38 height 20
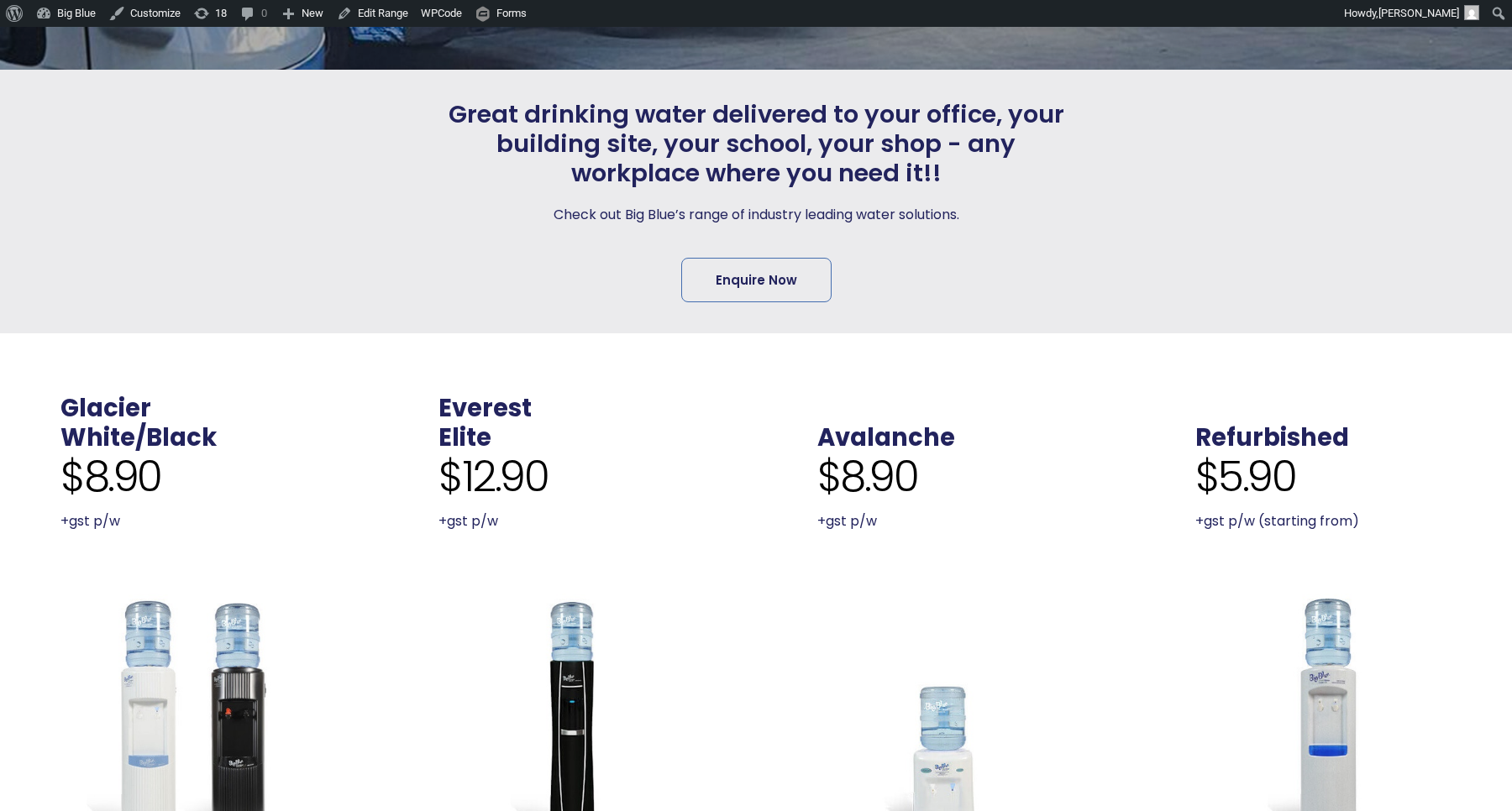
scroll to position [377, 0]
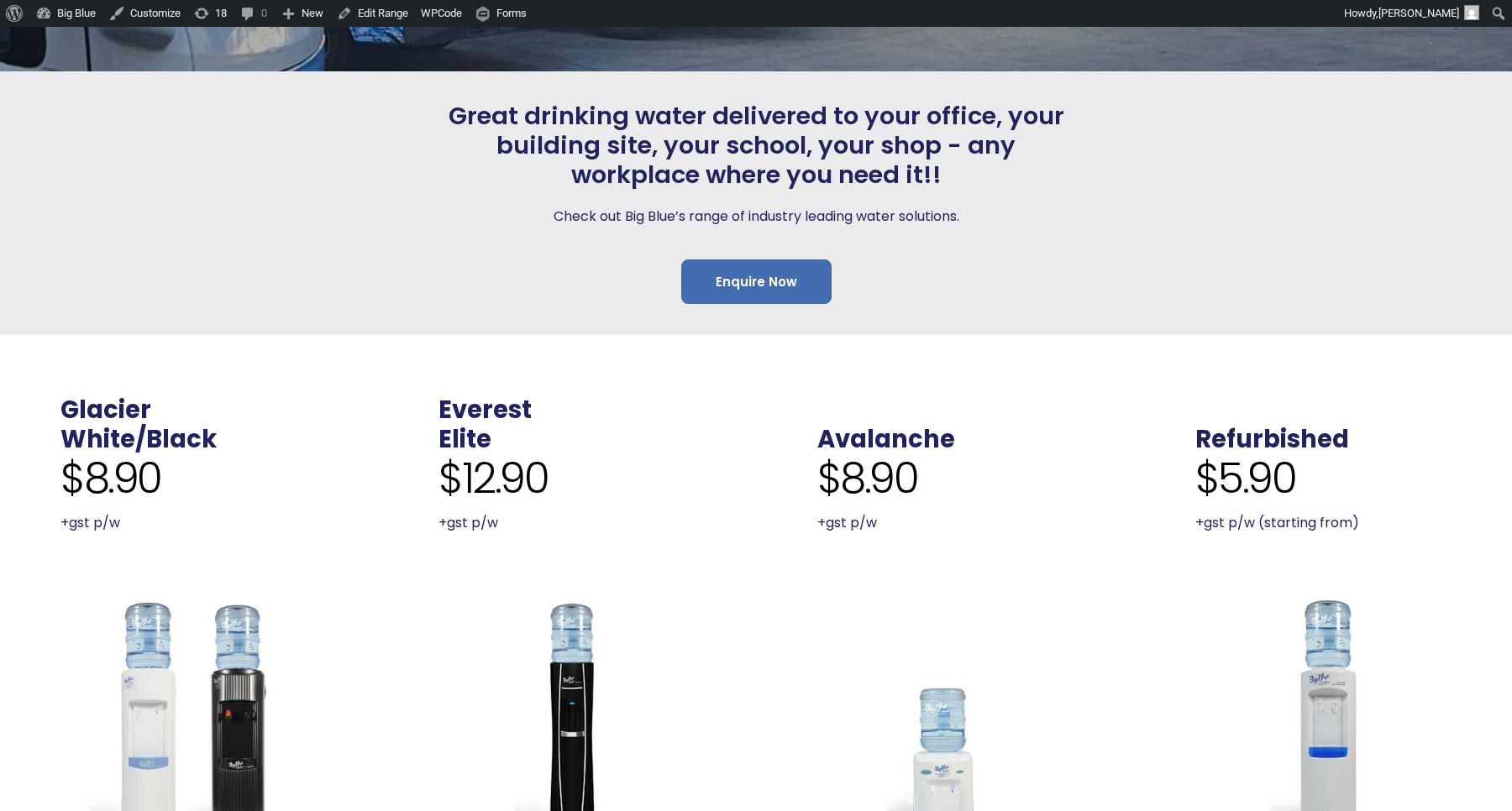
click at [768, 288] on link "Enquire Now" at bounding box center [756, 282] width 150 height 44
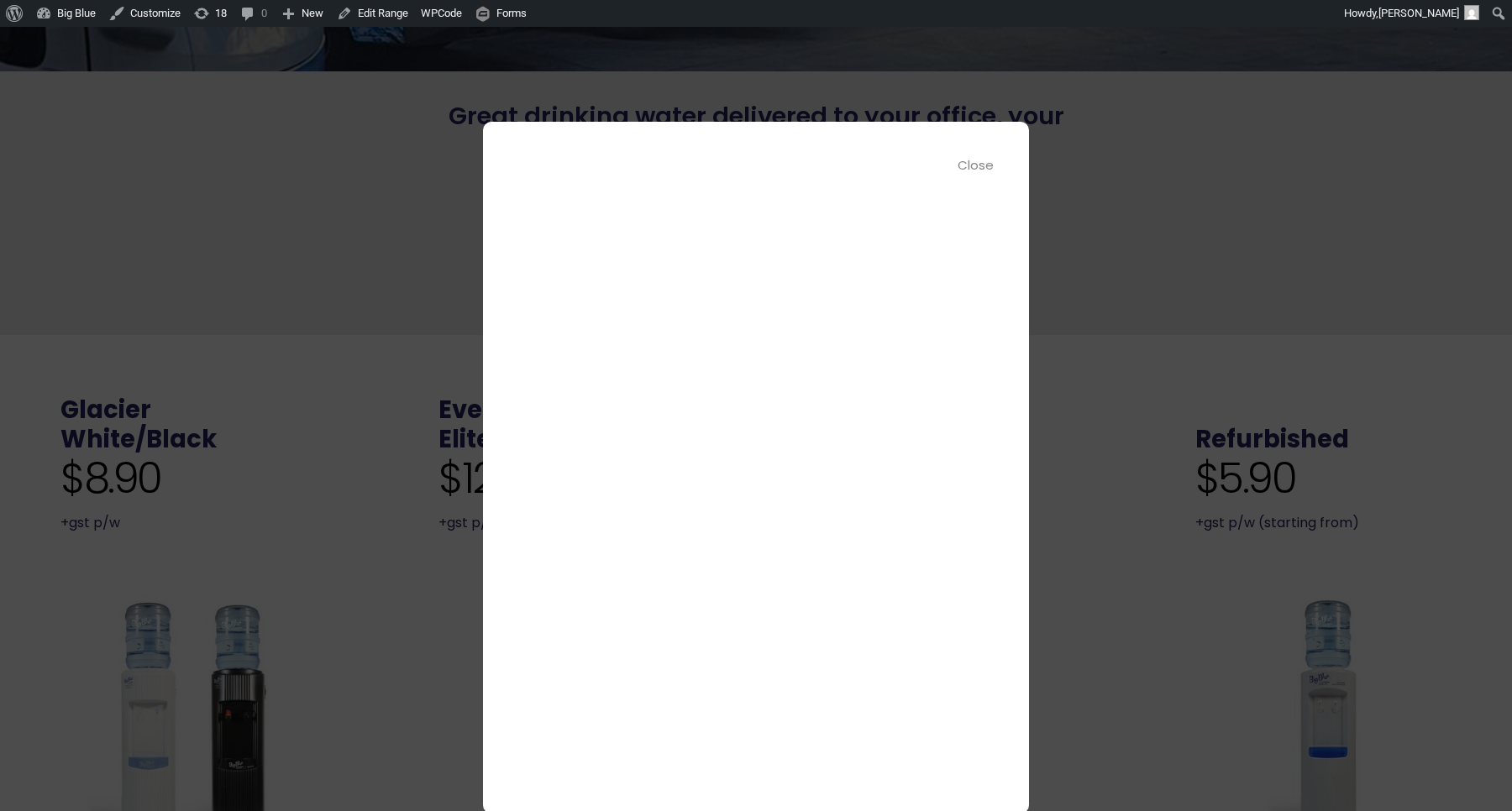
scroll to position [0, 0]
click at [981, 164] on div "Close" at bounding box center [977, 164] width 38 height 20
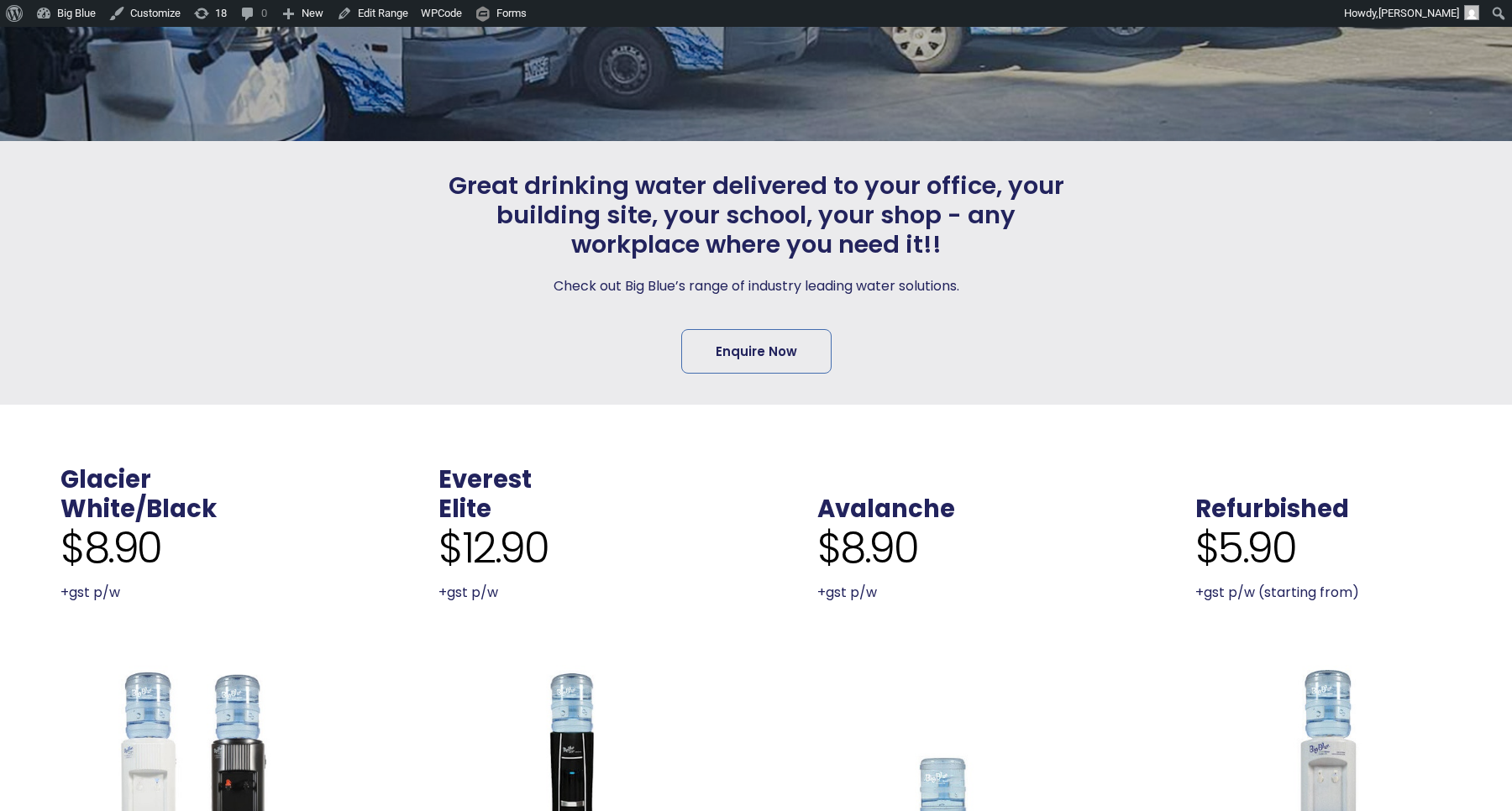
scroll to position [270, 0]
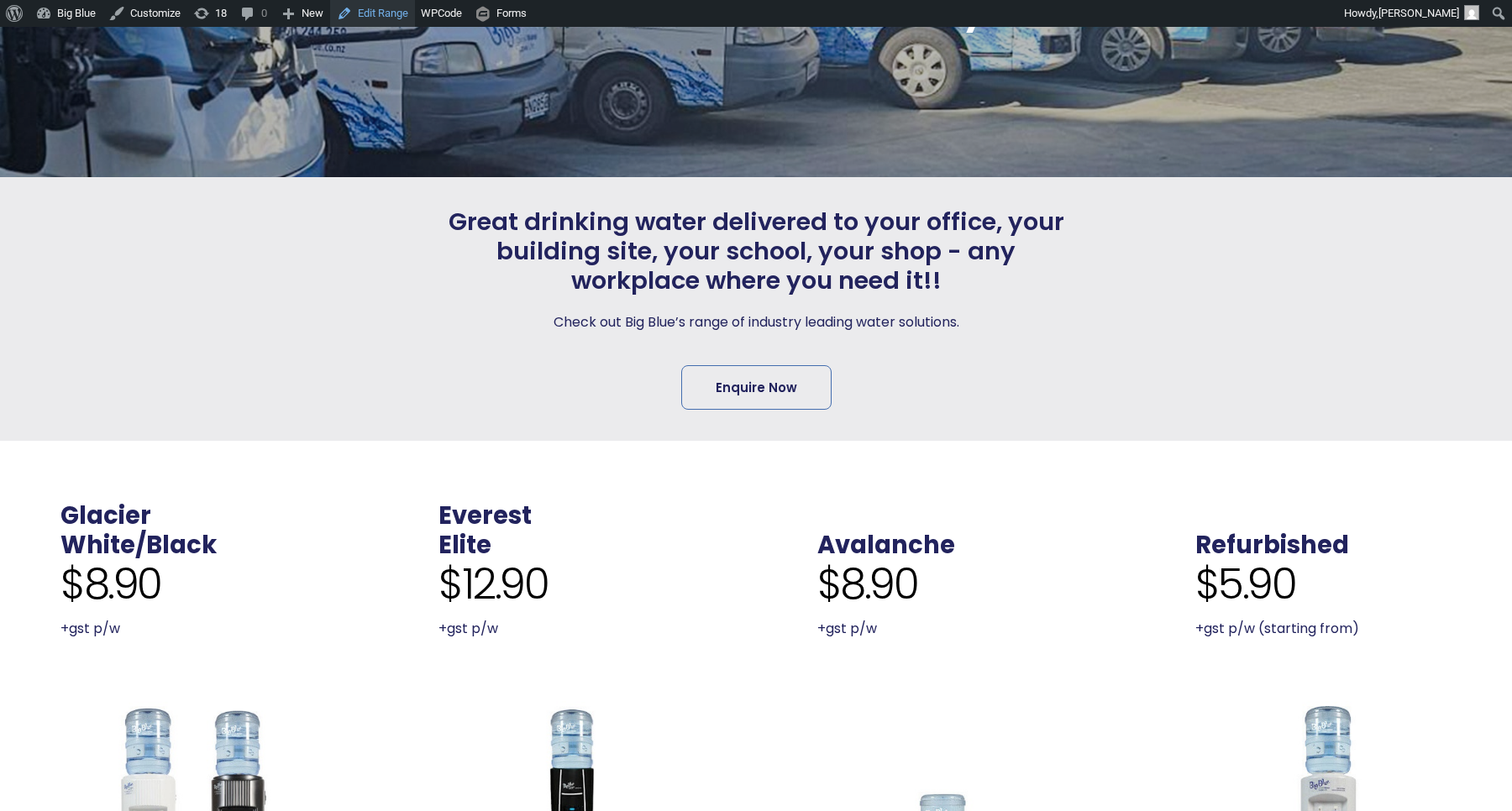
click at [386, 14] on link "Edit Range" at bounding box center [372, 14] width 85 height 27
